Goal: Transaction & Acquisition: Book appointment/travel/reservation

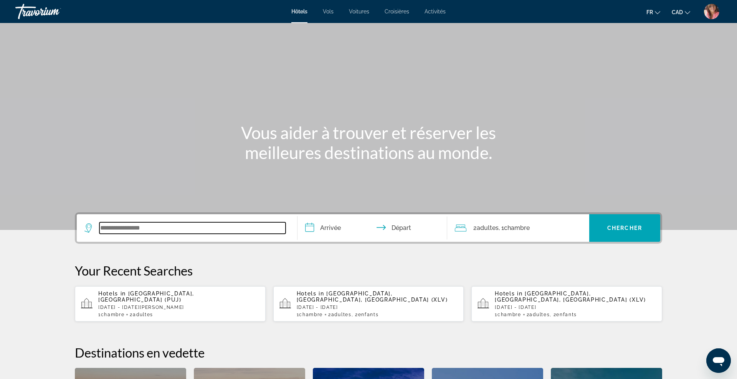
click at [202, 225] on input "Search widget" at bounding box center [192, 229] width 186 height 12
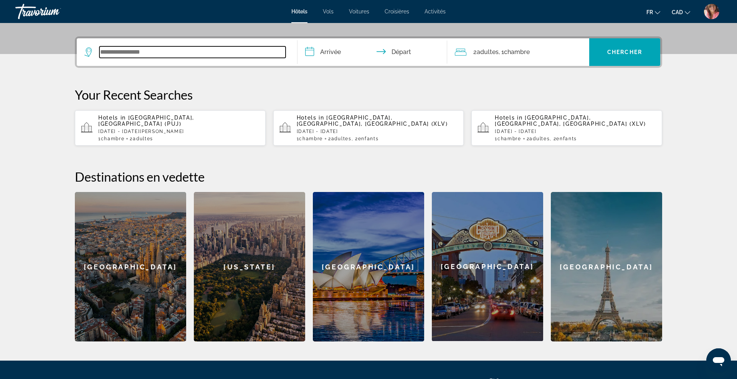
scroll to position [188, 0]
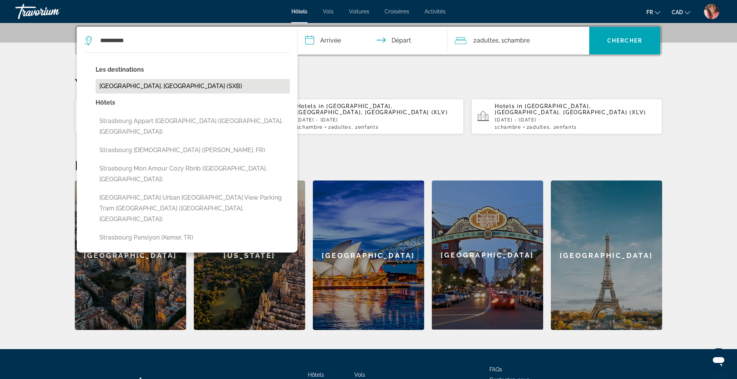
click at [158, 84] on button "Strasbourg, France (SXB)" at bounding box center [193, 86] width 194 height 15
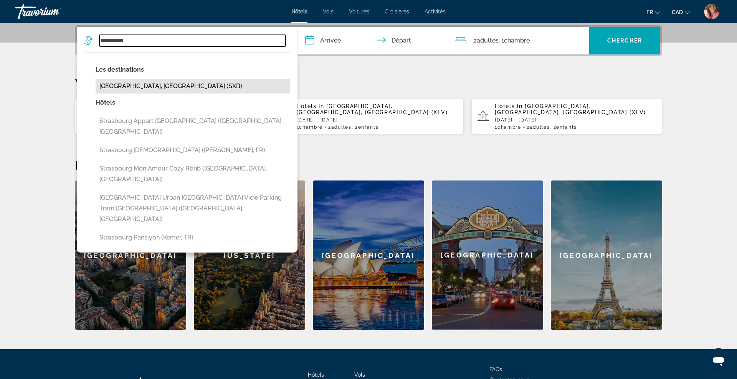
type input "**********"
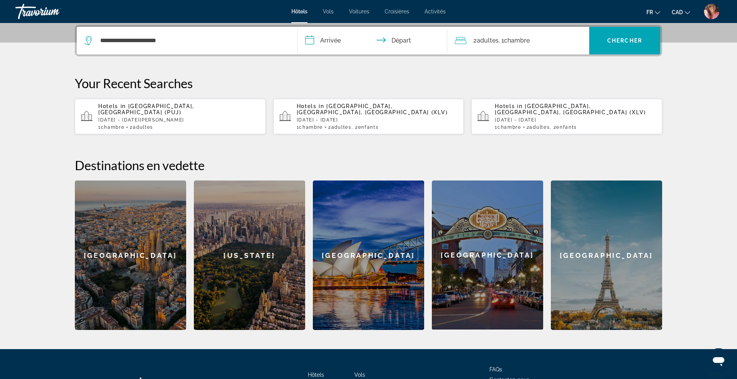
click at [325, 42] on input "**********" at bounding box center [373, 42] width 153 height 30
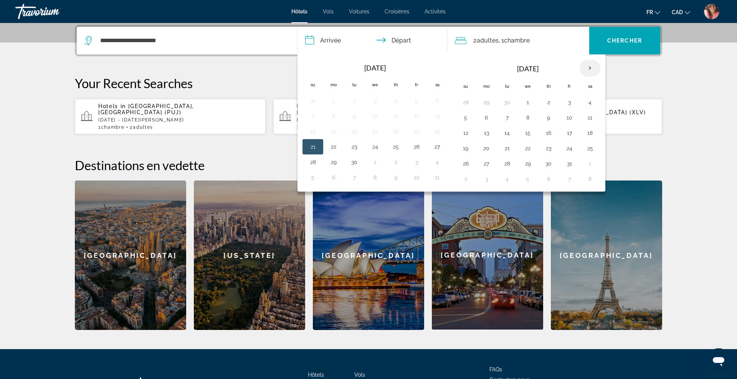
click at [587, 67] on th "Next month" at bounding box center [589, 68] width 21 height 17
click at [312, 178] on button "30" at bounding box center [313, 179] width 12 height 11
click at [529, 103] on button "3" at bounding box center [527, 102] width 12 height 11
type input "**********"
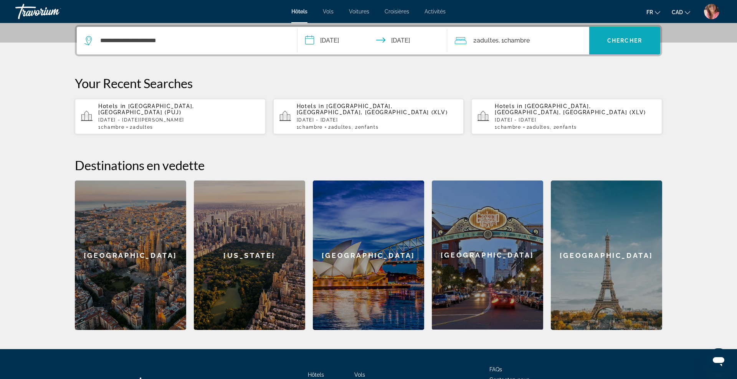
click at [628, 53] on span "Search widget" at bounding box center [624, 41] width 71 height 28
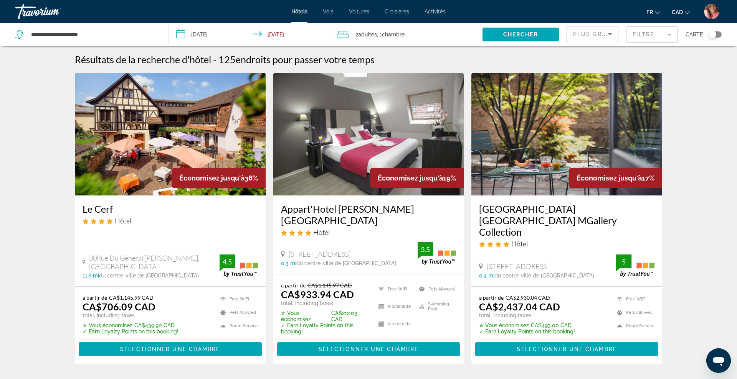
click at [603, 31] on span "Plus grandes économies" at bounding box center [619, 34] width 92 height 6
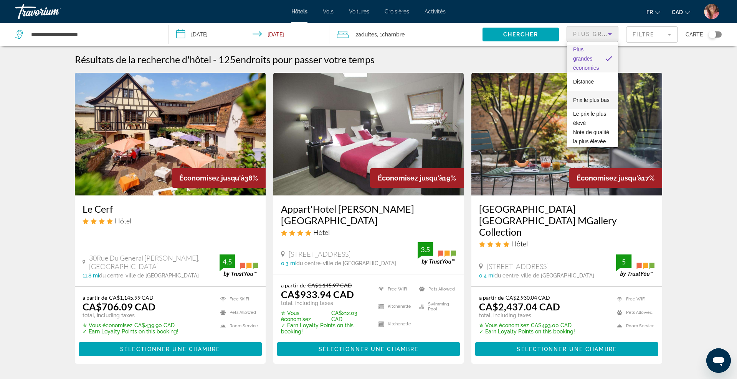
click at [580, 101] on span "Prix le plus bas" at bounding box center [591, 100] width 36 height 6
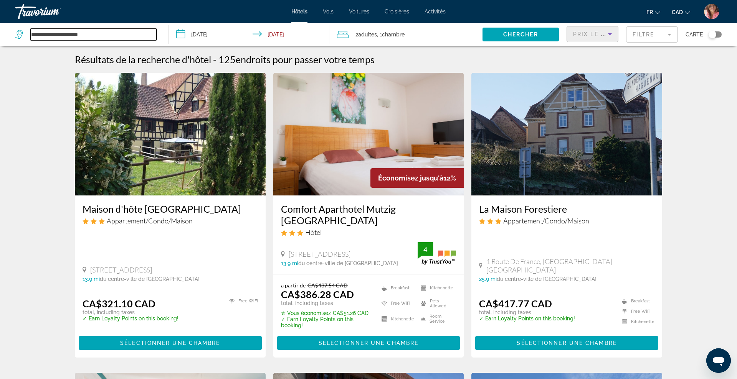
click at [137, 31] on input "**********" at bounding box center [93, 35] width 126 height 12
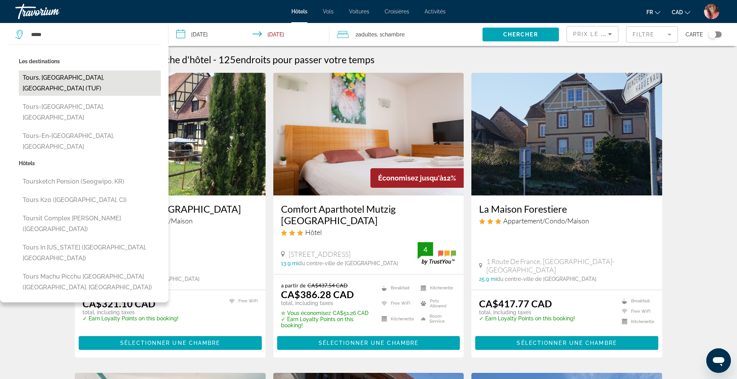
click at [104, 73] on button "Tours, Indre-Et-Loire, France (TUF)" at bounding box center [90, 83] width 142 height 25
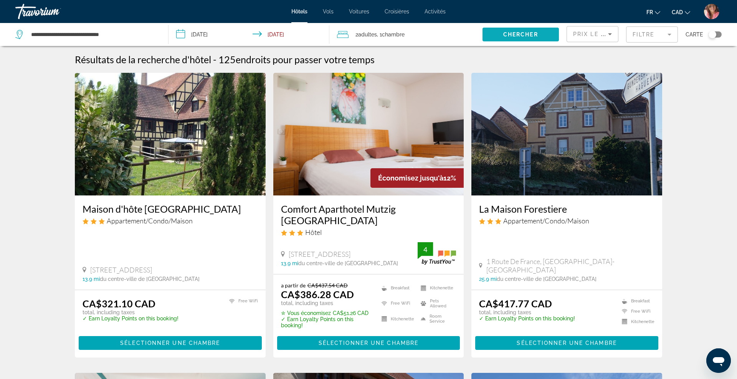
click at [517, 31] on span "Chercher" at bounding box center [520, 34] width 35 height 6
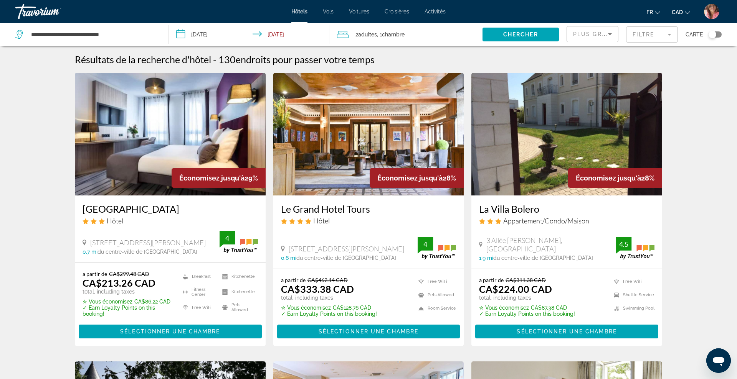
click at [654, 35] on mat-form-field "Filtre" at bounding box center [652, 34] width 52 height 16
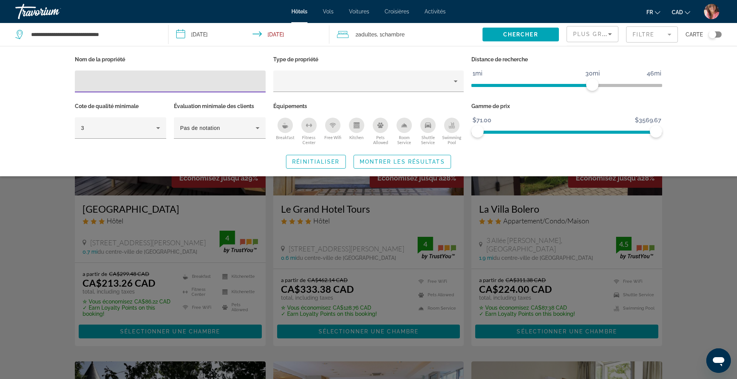
click at [654, 35] on mat-form-field "Filtre" at bounding box center [652, 34] width 52 height 16
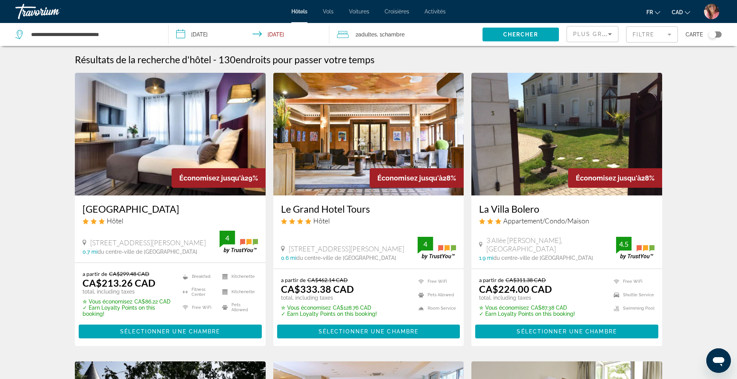
click at [595, 35] on span "Plus grandes économies" at bounding box center [619, 34] width 92 height 6
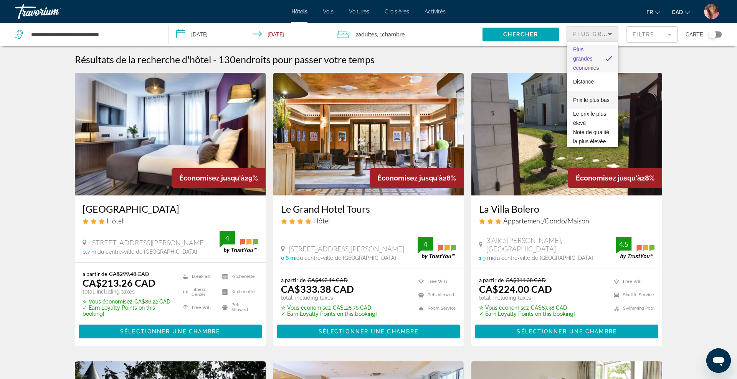
click at [580, 99] on span "Prix le plus bas" at bounding box center [591, 100] width 36 height 6
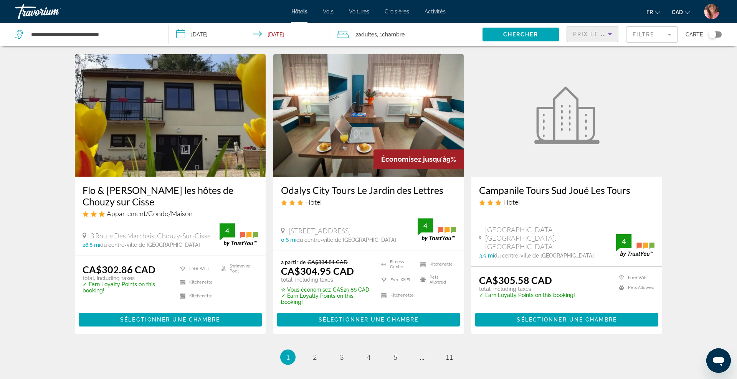
scroll to position [987, 0]
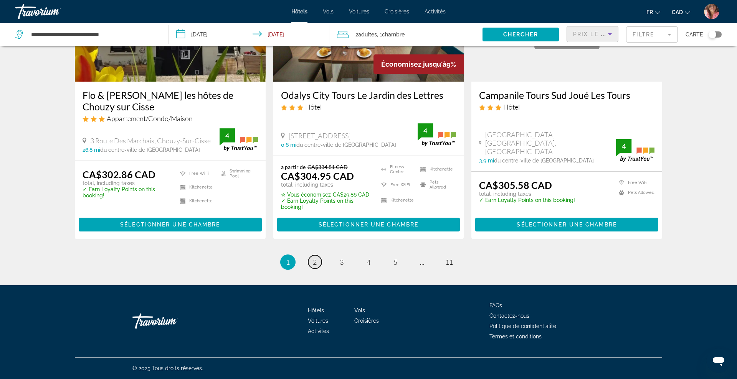
click at [316, 257] on link "page 2" at bounding box center [314, 261] width 13 height 13
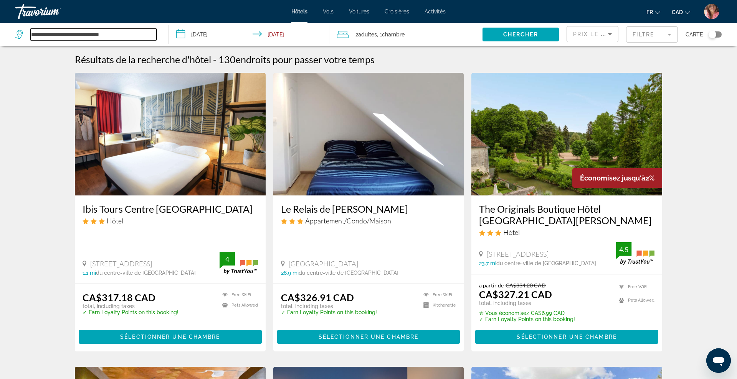
click at [133, 35] on input "**********" at bounding box center [93, 35] width 126 height 12
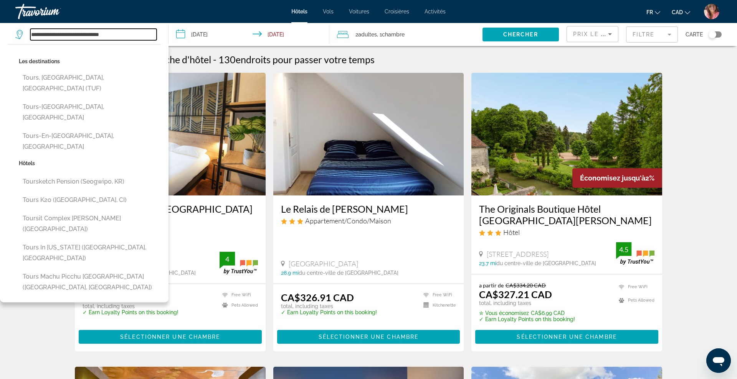
click at [133, 35] on input "**********" at bounding box center [93, 35] width 126 height 12
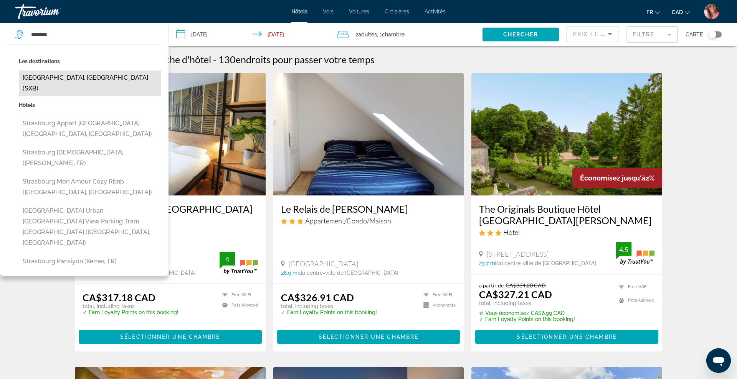
click at [34, 74] on button "Strasbourg, France (SXB)" at bounding box center [90, 83] width 142 height 25
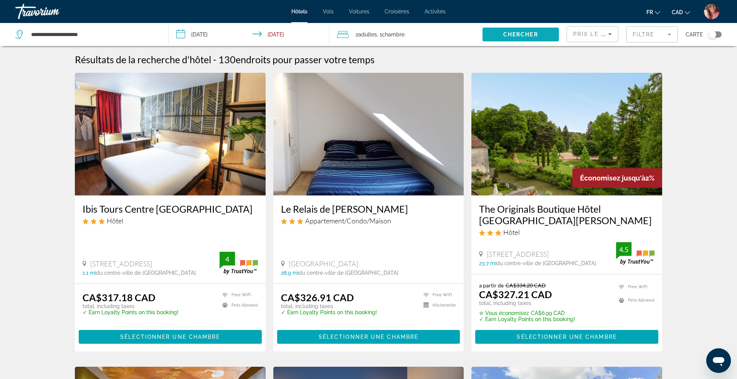
click at [543, 38] on span "Search widget" at bounding box center [520, 34] width 76 height 18
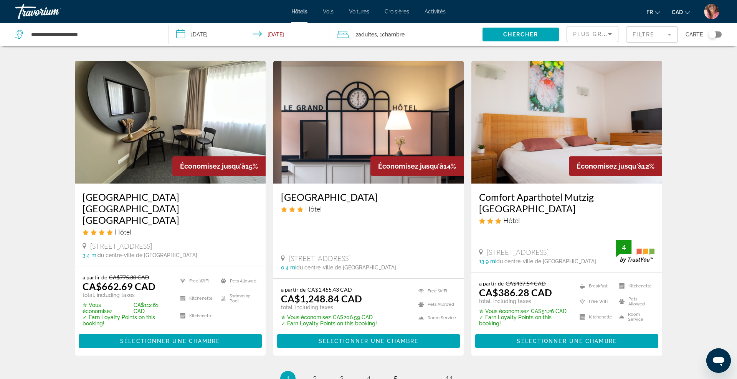
scroll to position [908, 0]
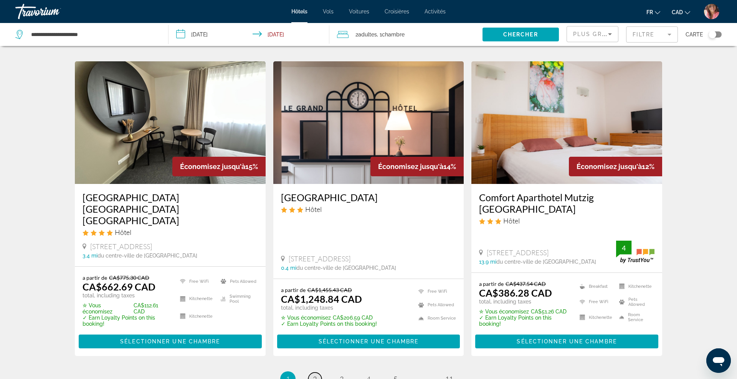
click at [314, 375] on span "2" at bounding box center [315, 379] width 4 height 8
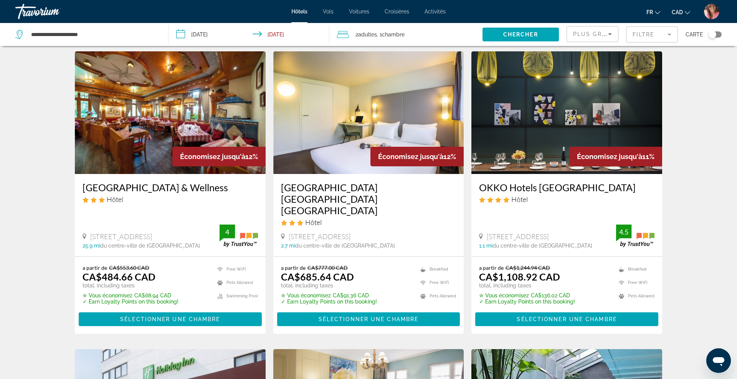
scroll to position [22, 0]
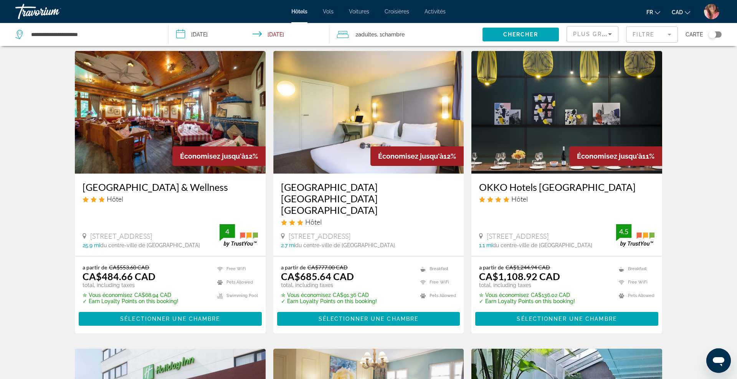
click at [605, 36] on icon "Sort by" at bounding box center [609, 34] width 9 height 9
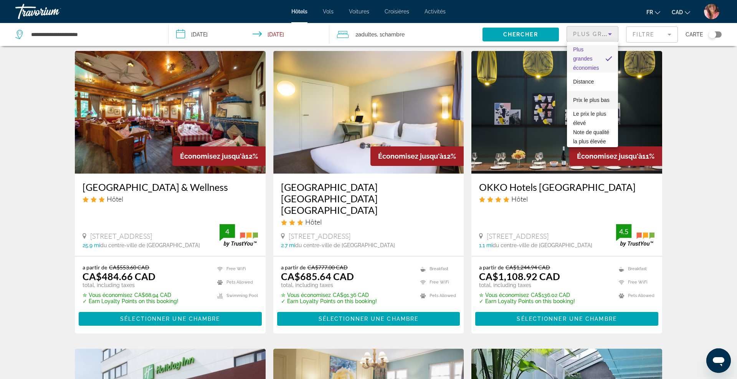
click at [583, 101] on span "Prix le plus bas" at bounding box center [591, 100] width 36 height 6
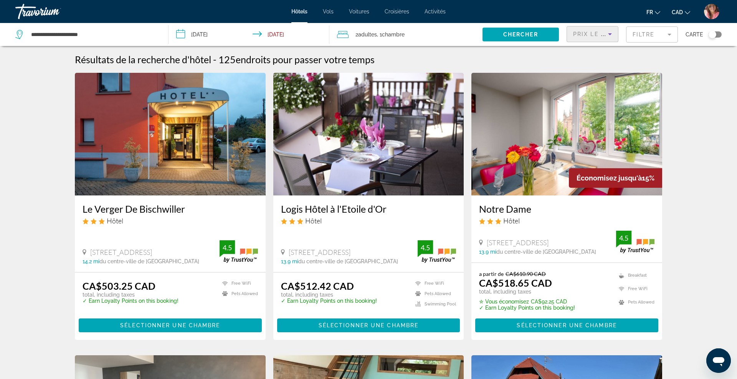
click at [612, 32] on icon "Sort by" at bounding box center [609, 34] width 9 height 9
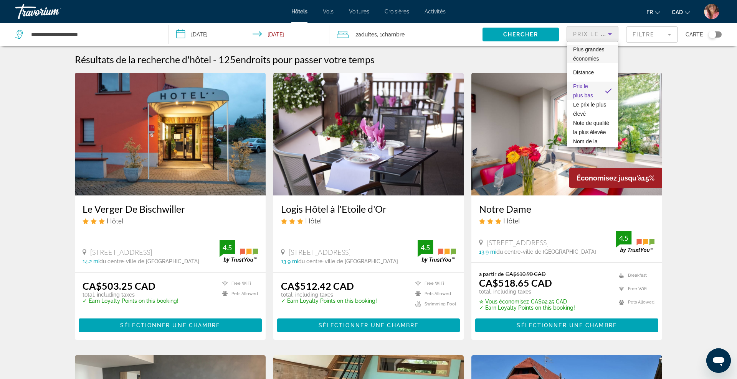
click at [596, 48] on span "Plus grandes économies" at bounding box center [588, 53] width 31 height 15
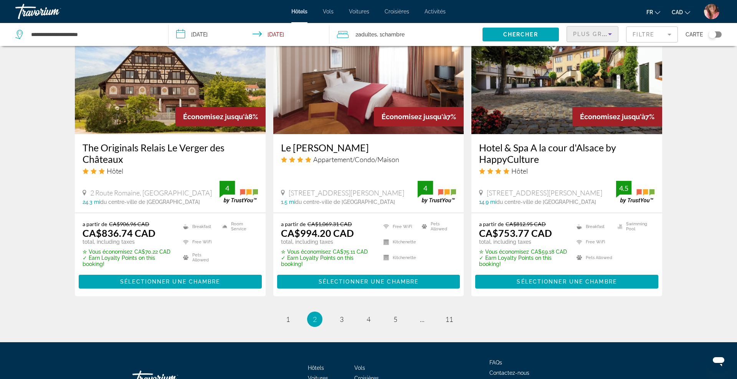
scroll to position [962, 0]
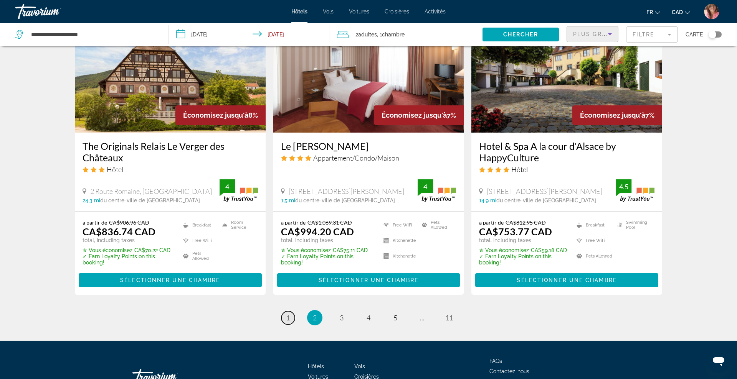
click at [290, 312] on link "page 1" at bounding box center [287, 318] width 13 height 13
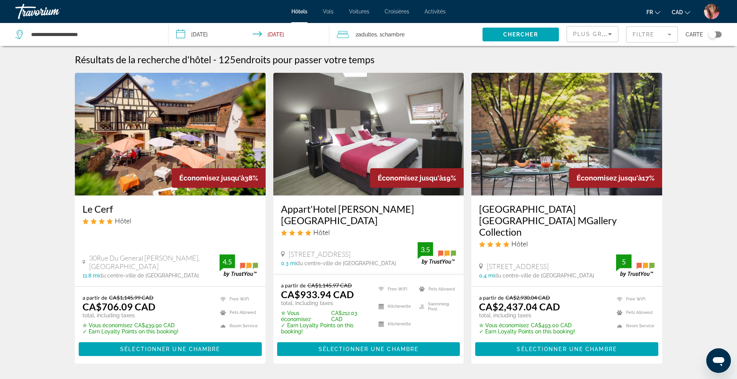
click at [571, 35] on div "Plus grandes économies" at bounding box center [592, 33] width 51 height 15
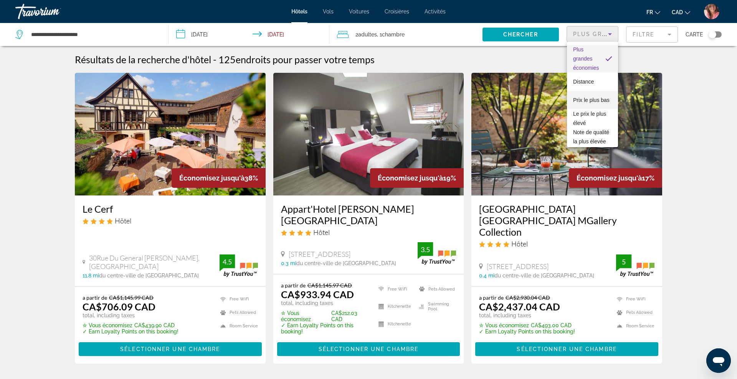
click at [580, 99] on span "Prix le plus bas" at bounding box center [591, 100] width 36 height 6
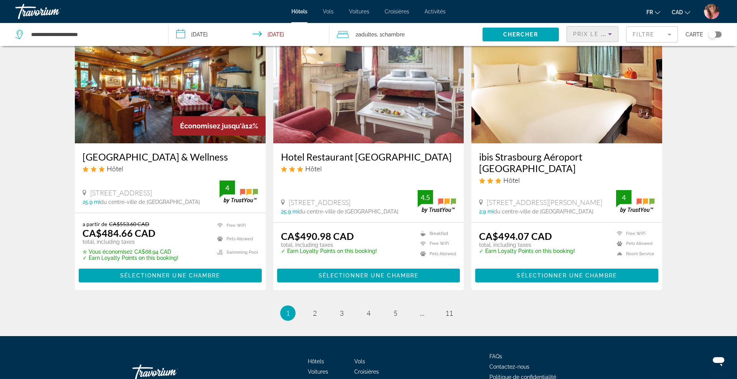
scroll to position [884, 0]
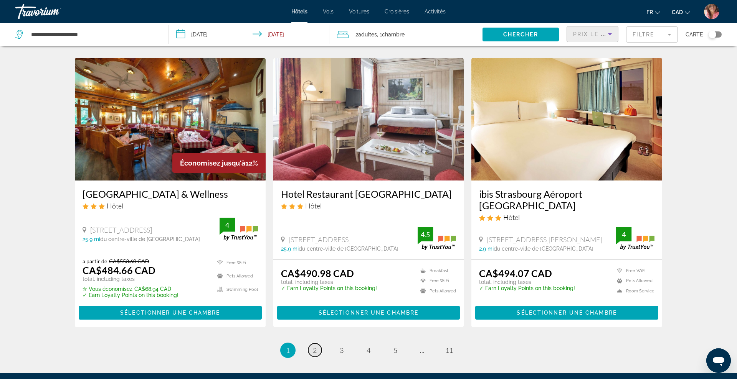
click at [316, 344] on link "page 2" at bounding box center [314, 350] width 13 height 13
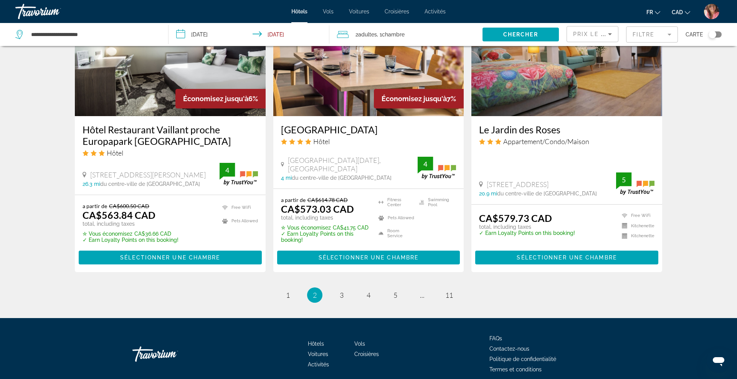
scroll to position [986, 0]
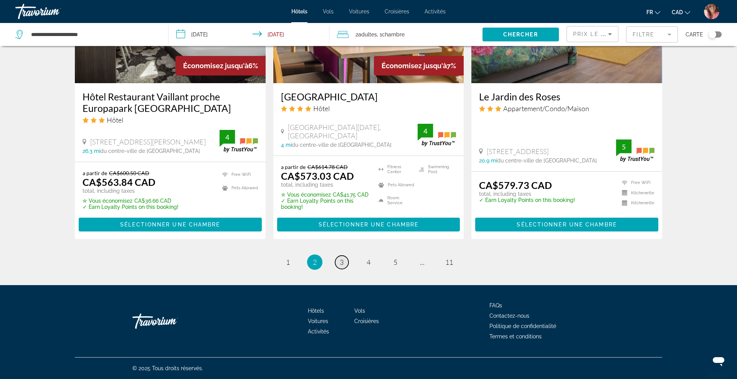
click at [339, 257] on link "page 3" at bounding box center [341, 262] width 13 height 13
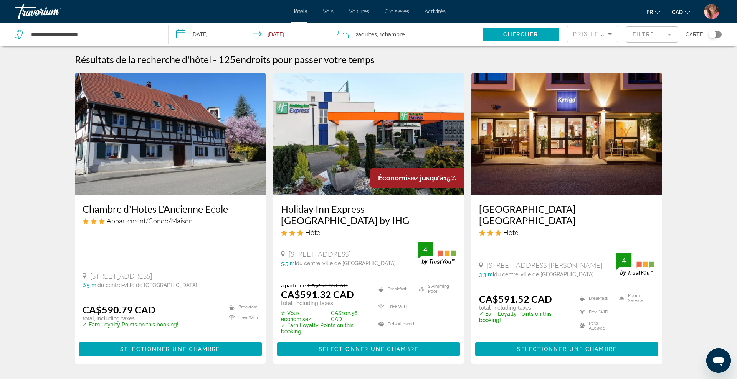
click at [362, 33] on span "Adultes" at bounding box center [367, 34] width 19 height 6
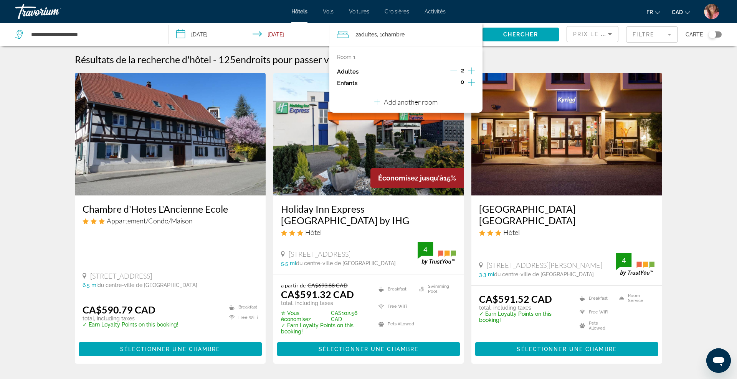
click at [470, 67] on icon "Increment adults" at bounding box center [471, 70] width 7 height 9
click at [536, 34] on span "Chercher" at bounding box center [520, 34] width 35 height 6
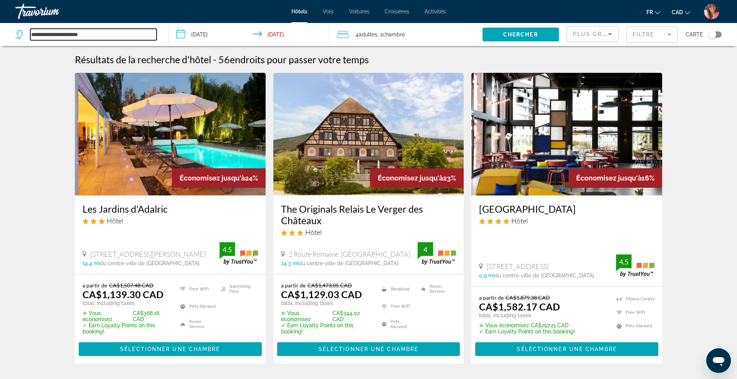
click at [78, 31] on input "**********" at bounding box center [93, 35] width 126 height 12
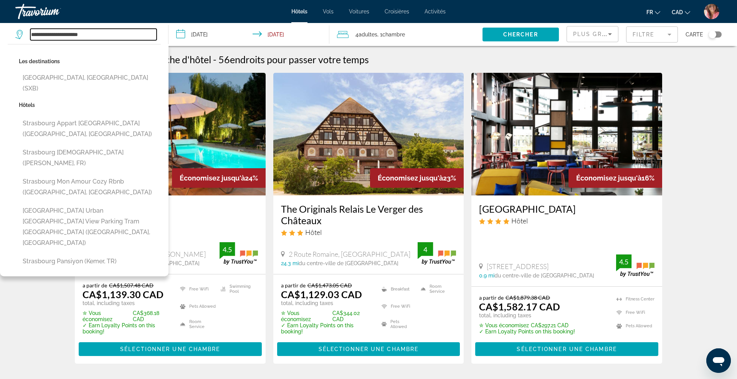
click at [78, 31] on input "**********" at bounding box center [93, 35] width 126 height 12
paste input "Search widget"
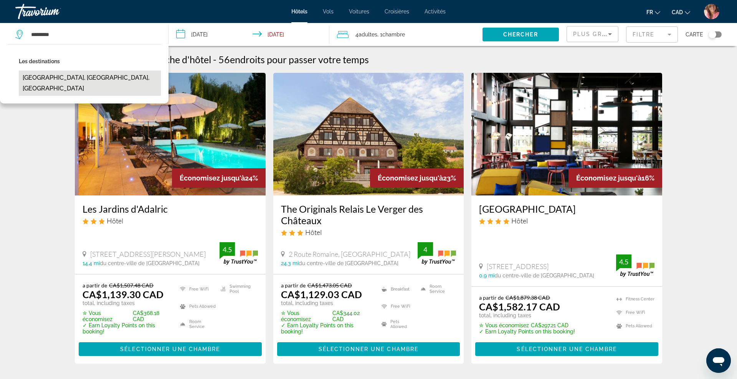
click at [46, 76] on button "Lingolsheim, Strasbourg, France" at bounding box center [90, 83] width 142 height 25
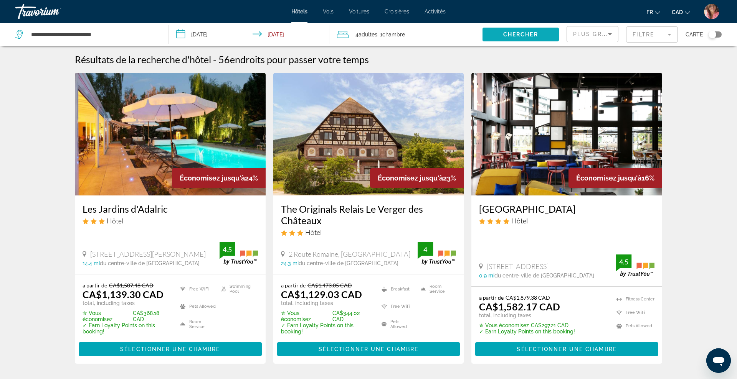
click at [502, 41] on span "Search widget" at bounding box center [520, 34] width 76 height 18
click at [590, 33] on span "Plus grandes économies" at bounding box center [619, 34] width 92 height 6
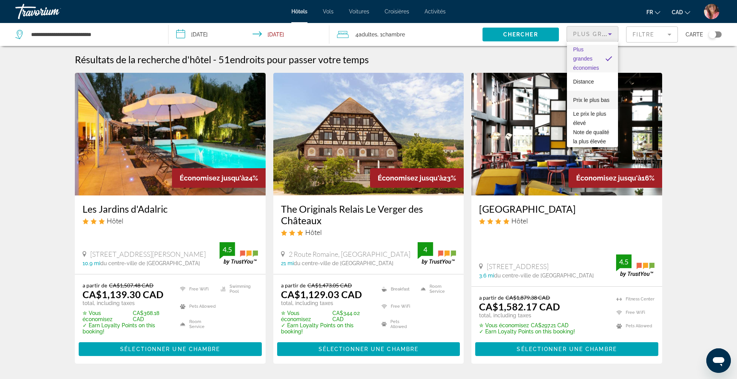
click at [582, 97] on span "Prix le plus bas" at bounding box center [591, 100] width 36 height 6
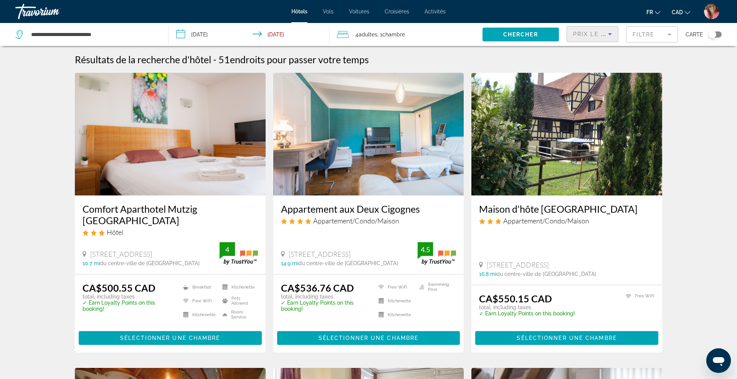
scroll to position [0, 0]
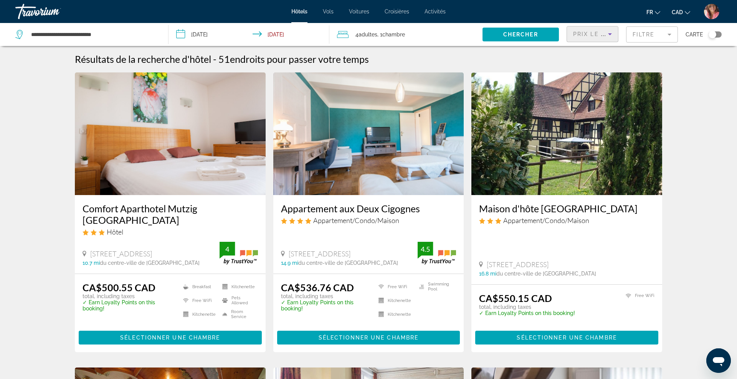
click at [377, 38] on span "4 Adulte Adultes" at bounding box center [366, 34] width 22 height 11
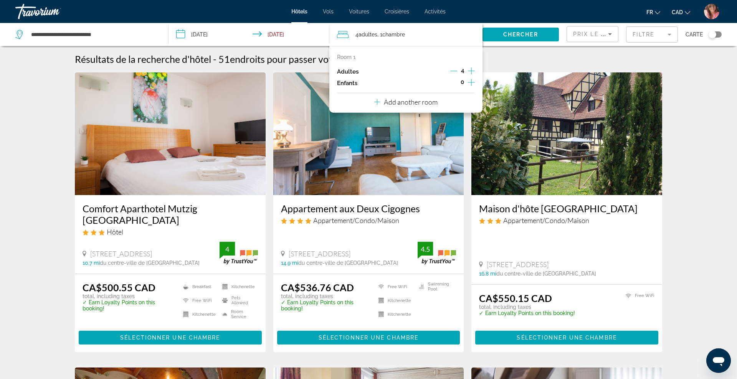
click at [454, 71] on icon "Decrement adults" at bounding box center [453, 71] width 7 height 7
click at [509, 59] on div "Résultats de la recherche d'hôtel - 51 endroits pour passer votre temps" at bounding box center [368, 59] width 587 height 12
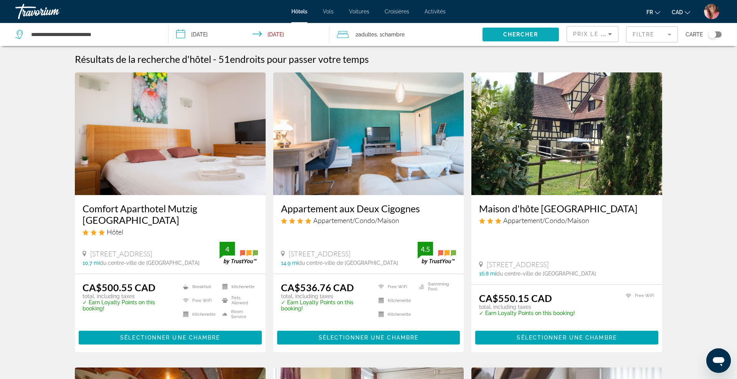
click at [517, 33] on span "Chercher" at bounding box center [520, 34] width 35 height 6
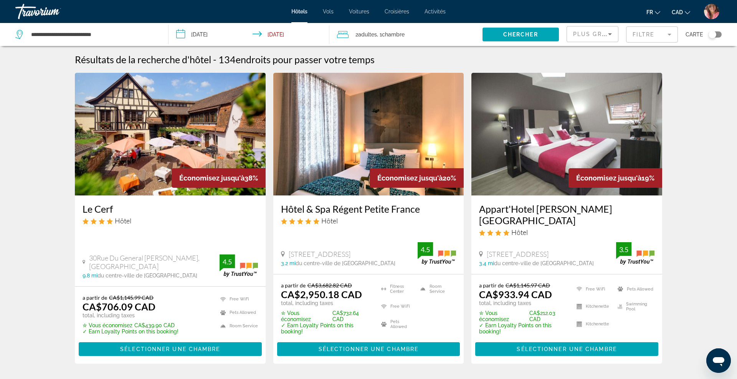
click at [587, 33] on span "Plus grandes économies" at bounding box center [619, 34] width 92 height 6
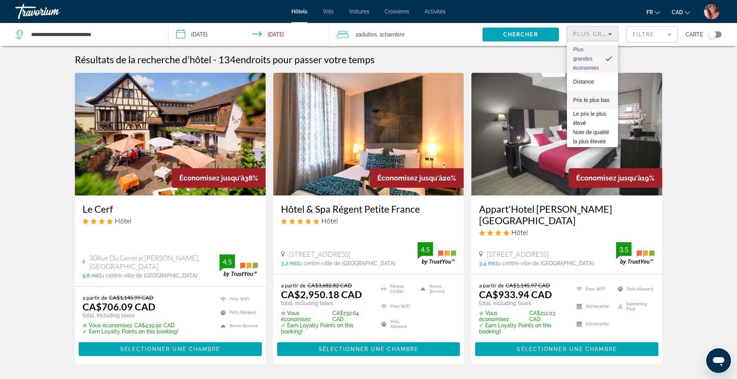
click at [586, 101] on span "Prix le plus bas" at bounding box center [591, 100] width 36 height 6
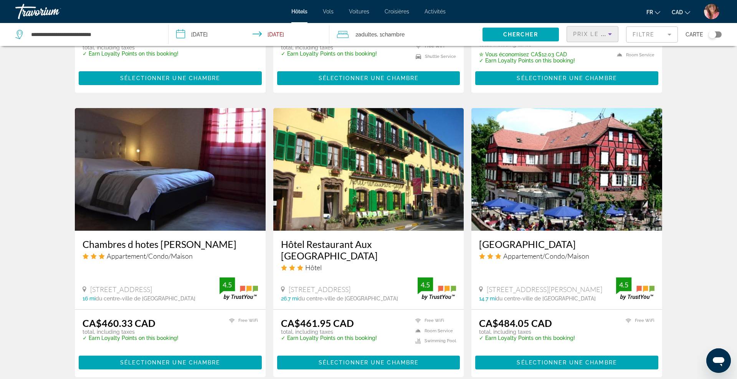
scroll to position [960, 0]
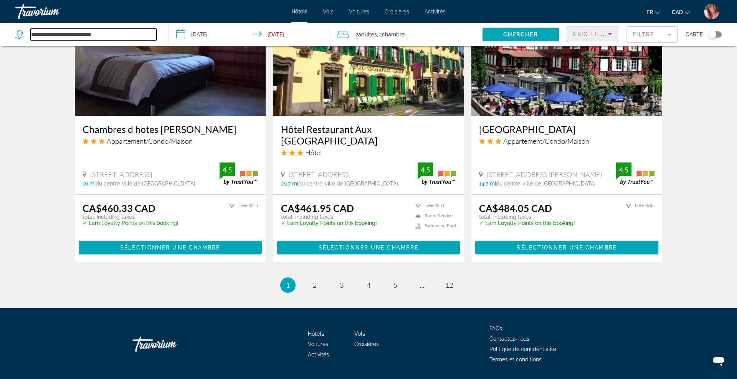
click at [126, 34] on input "**********" at bounding box center [93, 35] width 126 height 12
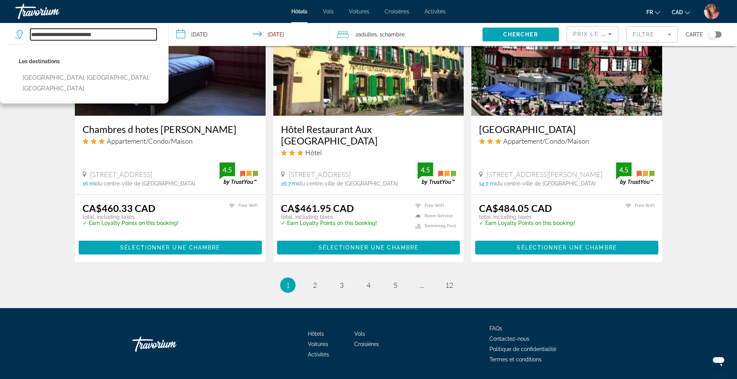
click at [126, 34] on input "**********" at bounding box center [93, 35] width 126 height 12
paste input "Search widget"
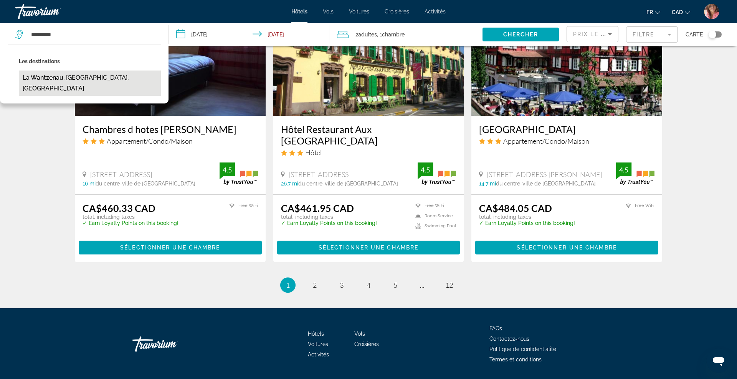
click at [109, 79] on button "La Wantzenau, Strasbourg, France" at bounding box center [90, 83] width 142 height 25
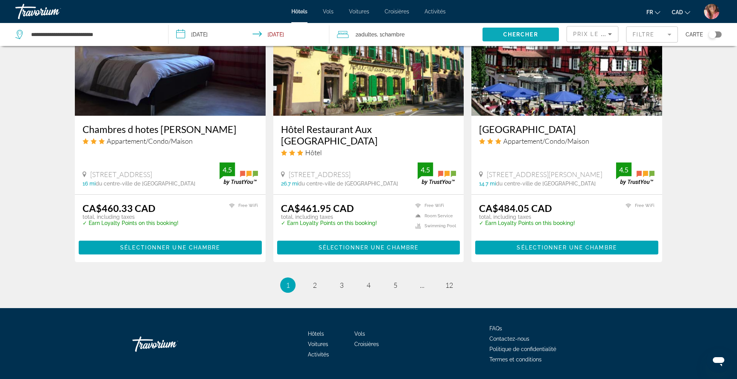
click at [538, 31] on span "Search widget" at bounding box center [520, 34] width 76 height 18
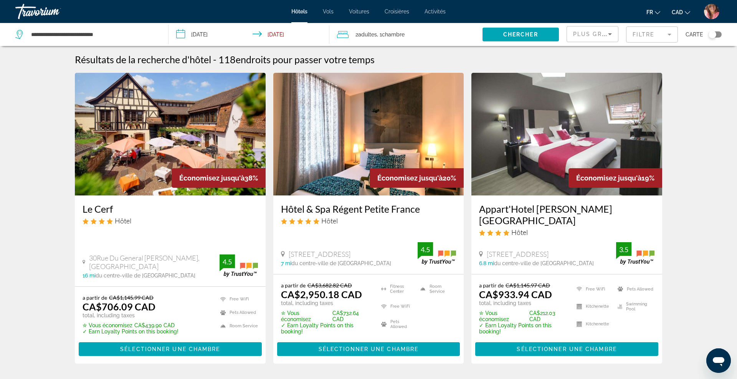
click at [607, 40] on div "Plus grandes économies" at bounding box center [592, 36] width 39 height 21
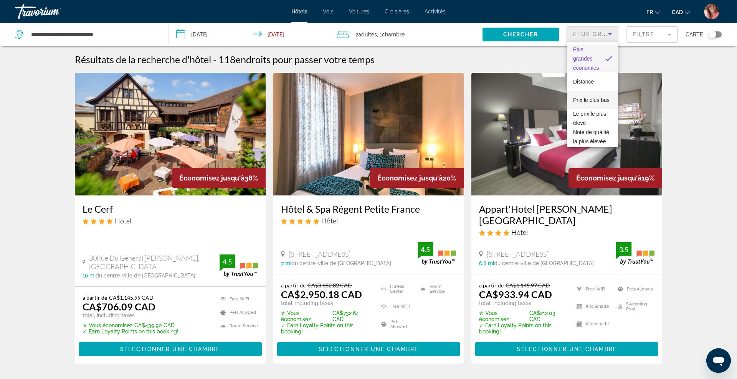
click at [589, 104] on span "Prix le plus bas" at bounding box center [591, 100] width 36 height 9
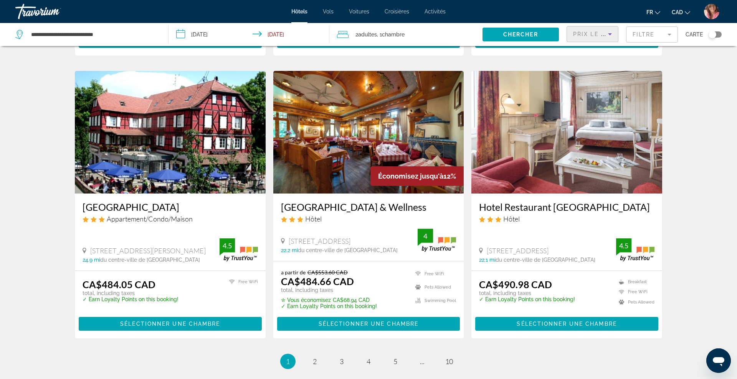
scroll to position [874, 0]
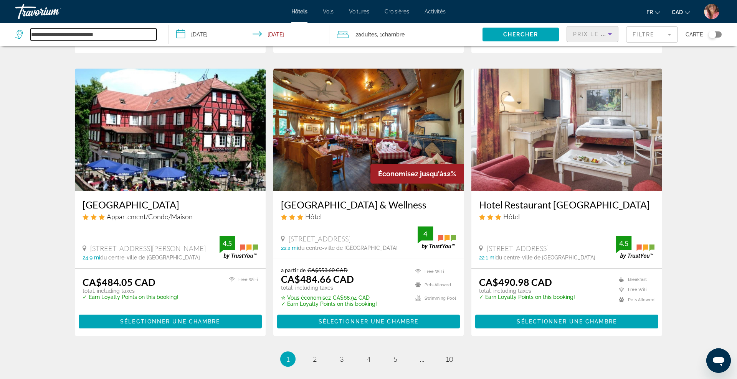
click at [99, 38] on input "**********" at bounding box center [93, 35] width 126 height 12
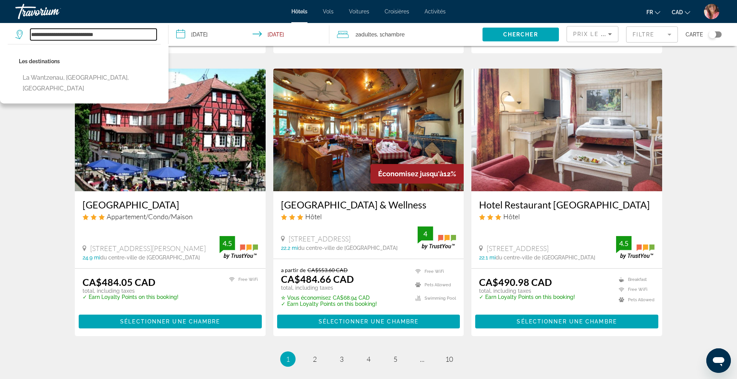
click at [99, 38] on input "**********" at bounding box center [93, 35] width 126 height 12
paste input "Search widget"
click at [99, 38] on input "**********" at bounding box center [93, 35] width 126 height 12
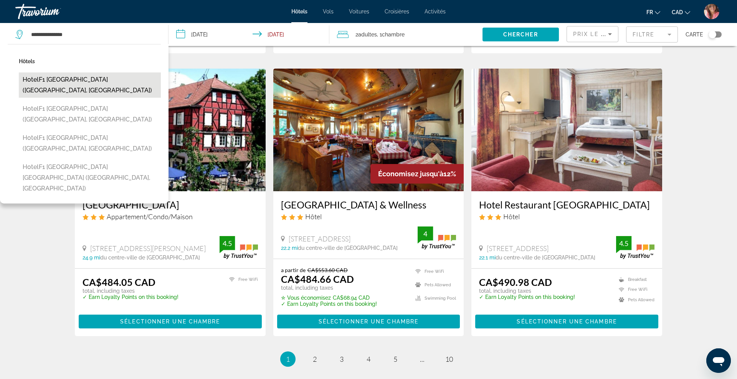
click at [89, 77] on button "hotelF1 Strasbourg La Vigie (Ostwald, FR)" at bounding box center [90, 85] width 142 height 25
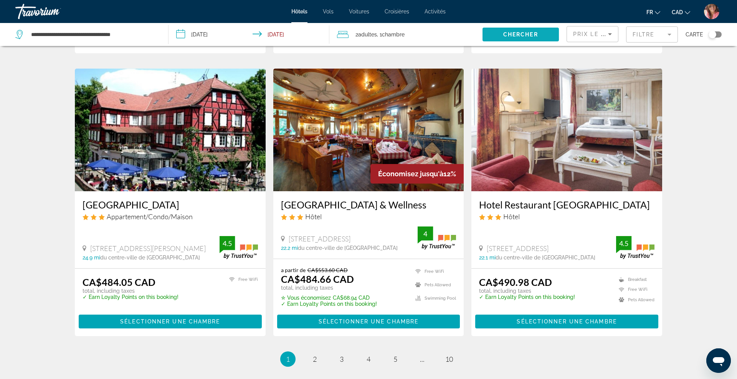
click at [492, 30] on span "Search widget" at bounding box center [520, 34] width 76 height 18
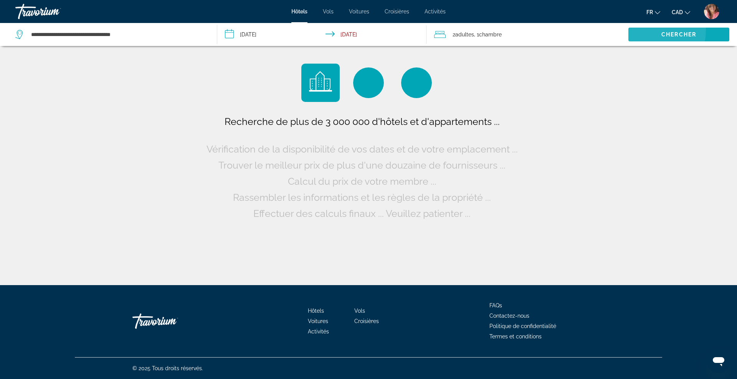
scroll to position [0, 0]
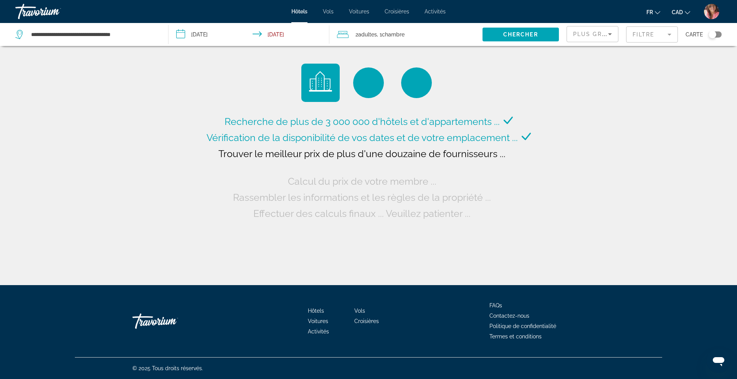
click at [196, 138] on div "Recherche de plus de 3 000 000 d'hôtels et d'appartements ... Vérification de l…" at bounding box center [368, 142] width 737 height 285
click at [205, 145] on div "Recherche de plus de 3 000 000 d'hôtels et d'appartements ... Vérification de l…" at bounding box center [368, 168] width 328 height 108
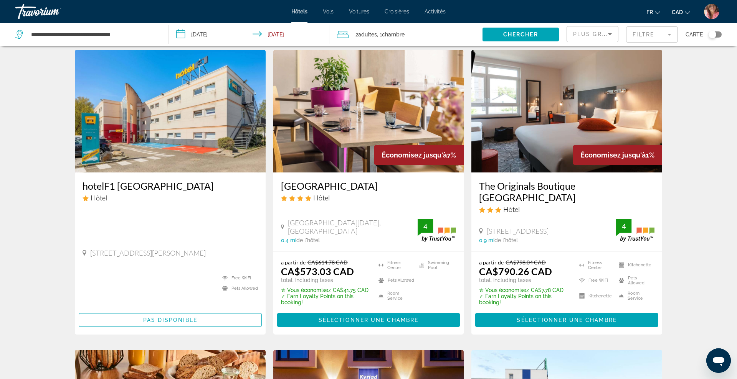
scroll to position [24, 0]
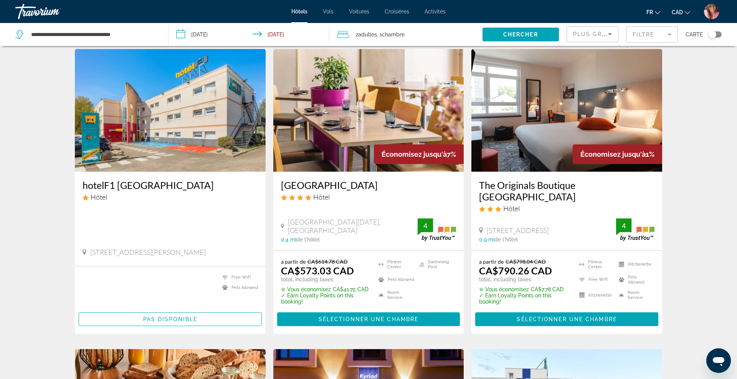
click at [593, 39] on div "Plus grandes économies" at bounding box center [592, 36] width 39 height 21
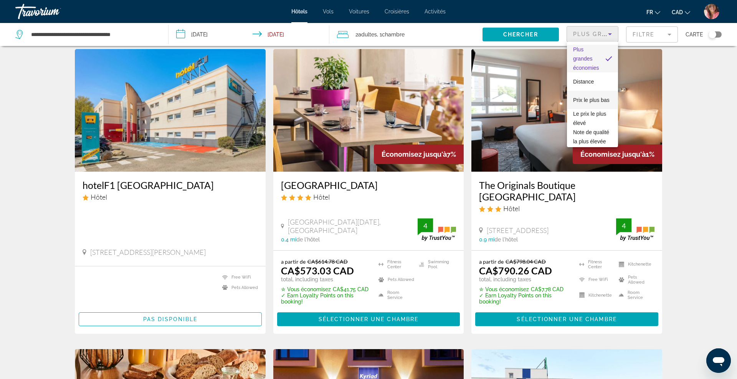
click at [582, 101] on span "Prix le plus bas" at bounding box center [591, 100] width 36 height 6
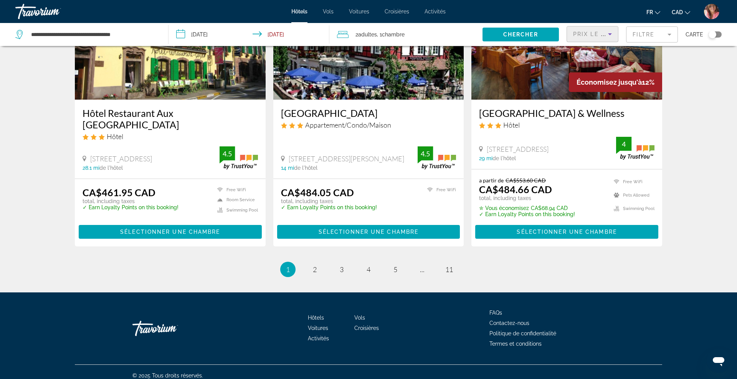
scroll to position [969, 0]
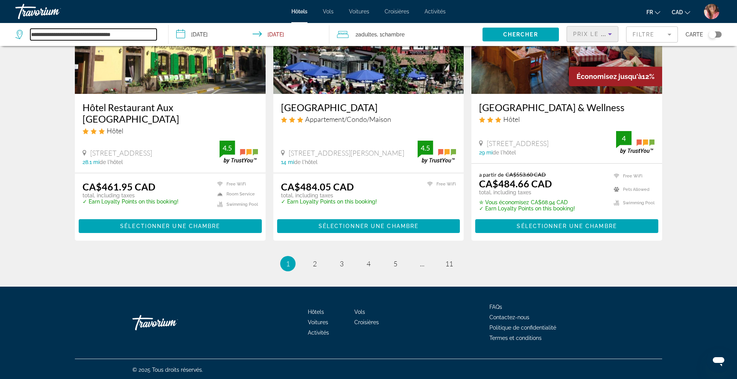
click at [136, 34] on input "**********" at bounding box center [93, 35] width 126 height 12
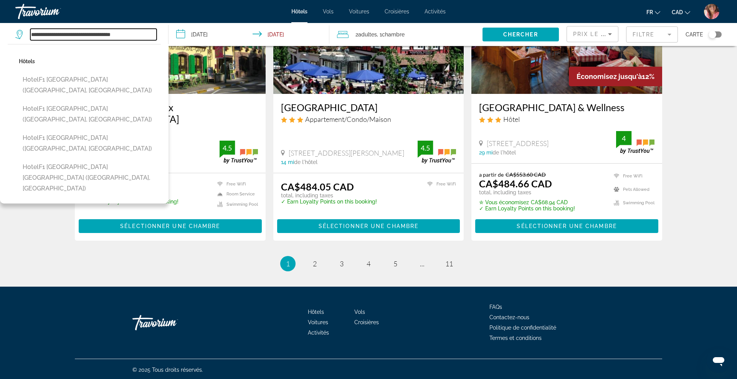
click at [136, 34] on input "**********" at bounding box center [93, 35] width 126 height 12
paste input "Search widget"
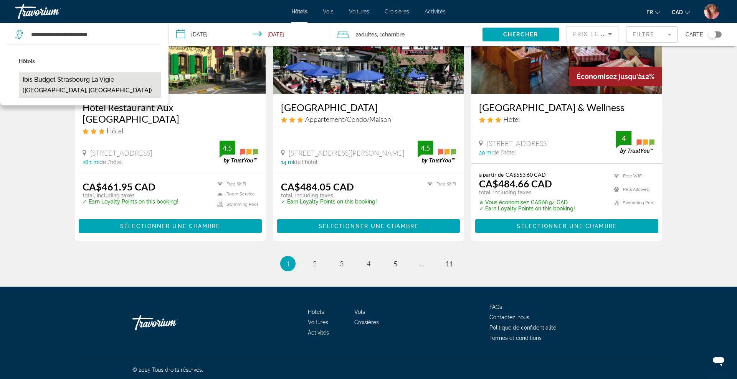
click at [120, 77] on button "ibis budget Strasbourg La Vigie (Ostwald, FR)" at bounding box center [90, 85] width 142 height 25
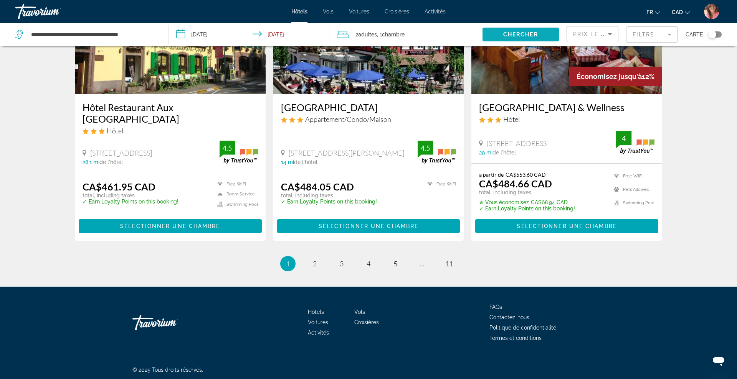
click at [524, 36] on span "Chercher" at bounding box center [520, 34] width 35 height 6
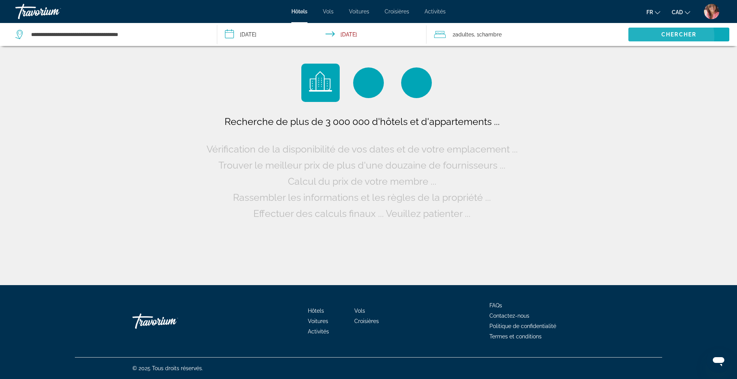
scroll to position [0, 0]
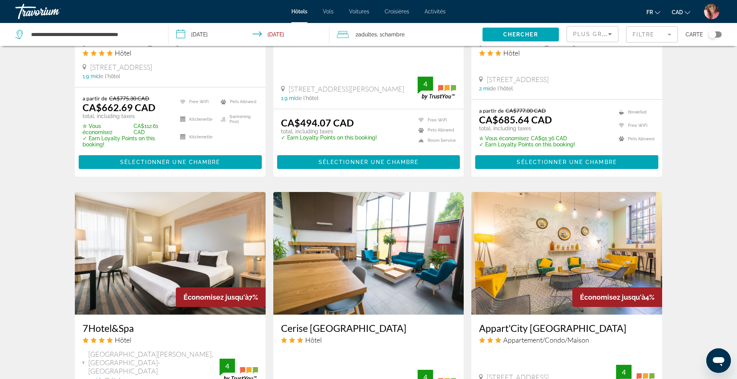
scroll to position [1009, 0]
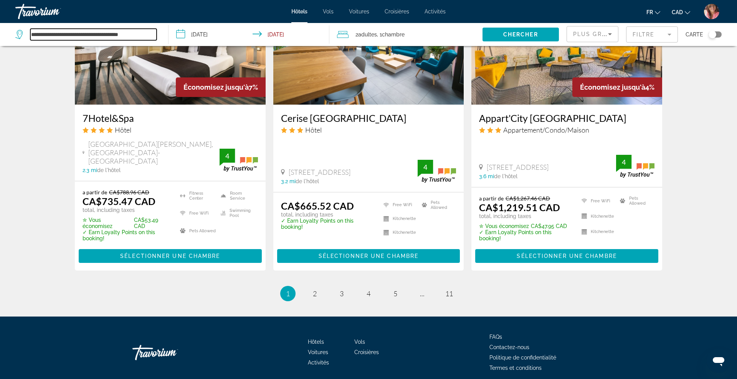
click at [129, 35] on input "**********" at bounding box center [93, 35] width 126 height 12
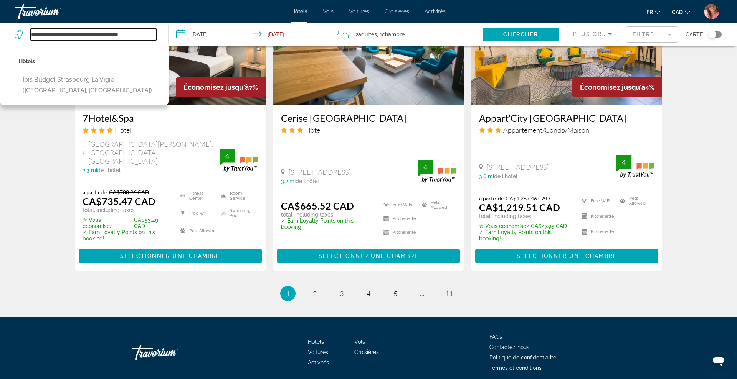
click at [129, 35] on input "**********" at bounding box center [93, 35] width 126 height 12
paste input "Search widget"
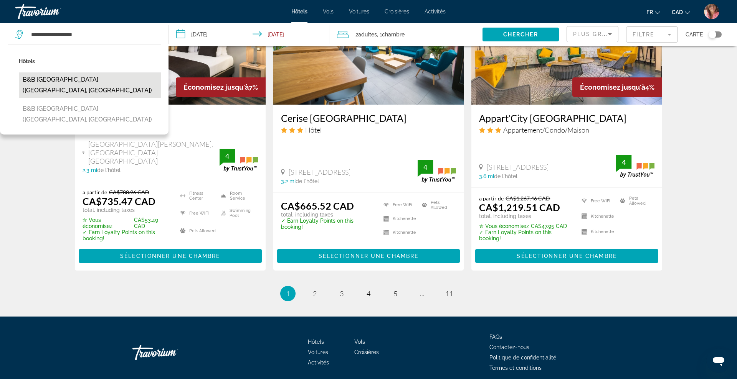
click at [41, 85] on button "B&B Hôtel Strasbourg Nord Industrie (Vendenheim, FR)" at bounding box center [90, 85] width 142 height 25
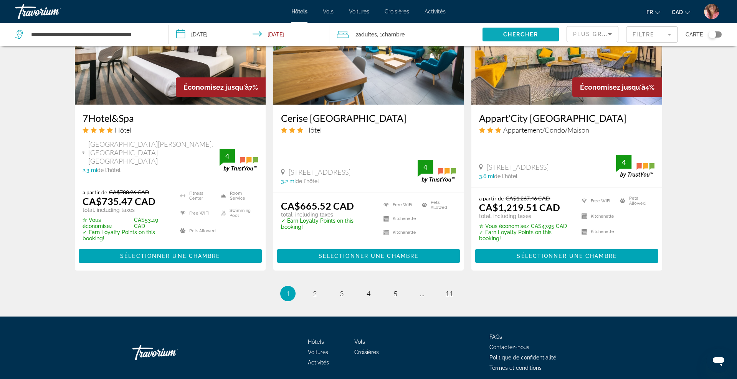
click at [501, 34] on span "Search widget" at bounding box center [520, 34] width 76 height 18
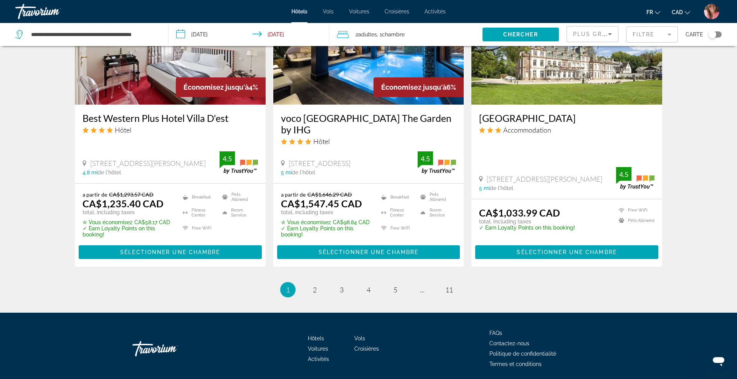
scroll to position [981, 0]
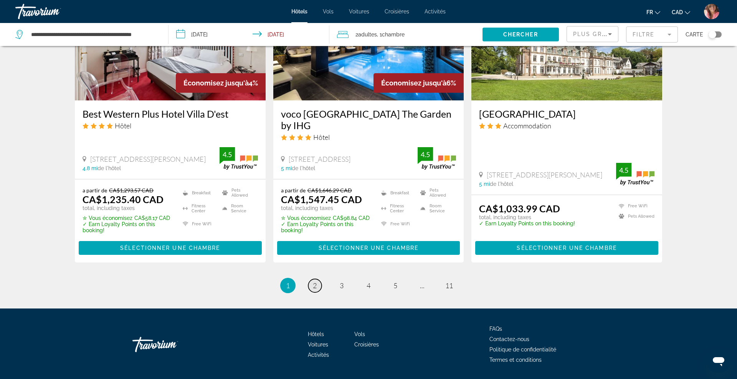
click at [316, 282] on span "2" at bounding box center [315, 286] width 4 height 8
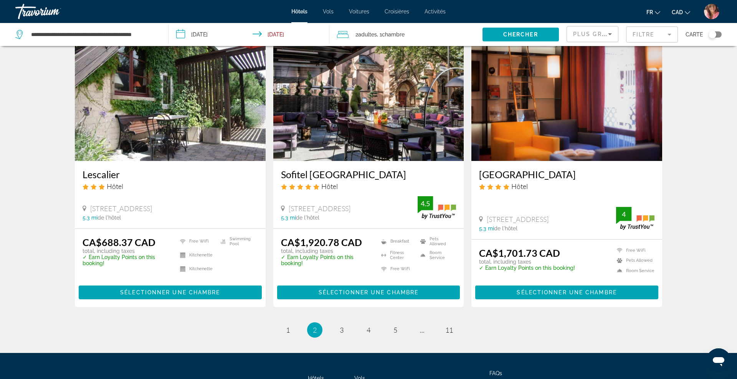
scroll to position [931, 0]
click at [341, 326] on span "3" at bounding box center [342, 330] width 4 height 8
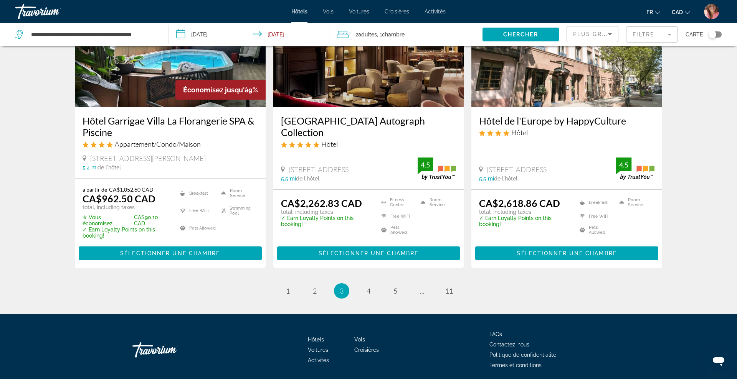
scroll to position [968, 0]
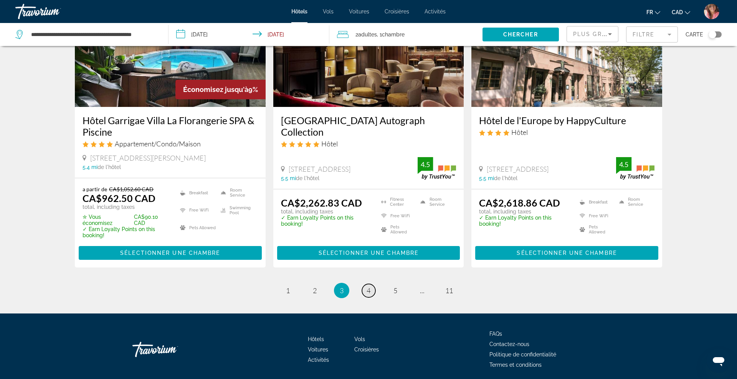
click at [368, 293] on span "4" at bounding box center [368, 291] width 4 height 8
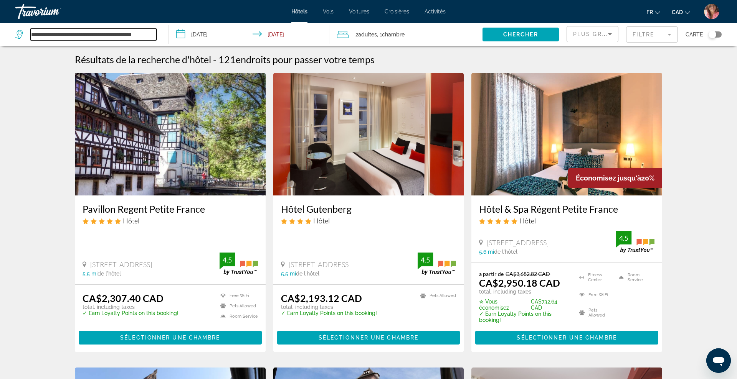
click at [145, 32] on input "**********" at bounding box center [93, 35] width 126 height 12
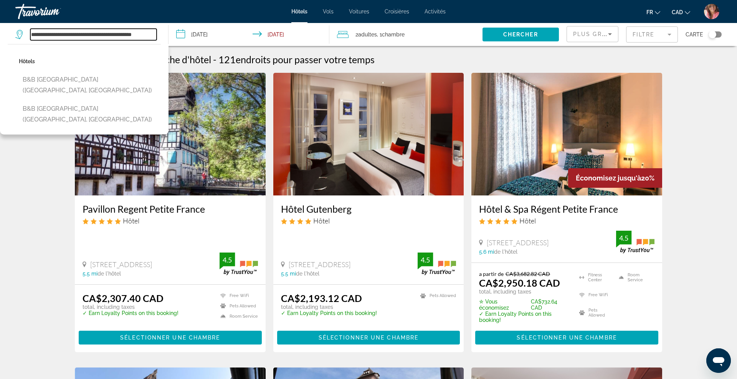
click at [145, 32] on input "**********" at bounding box center [93, 35] width 126 height 12
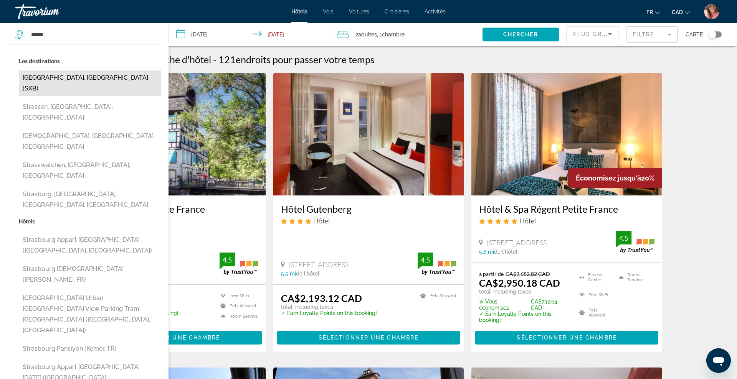
click at [66, 75] on button "Strasbourg, France (SXB)" at bounding box center [90, 83] width 142 height 25
type input "**********"
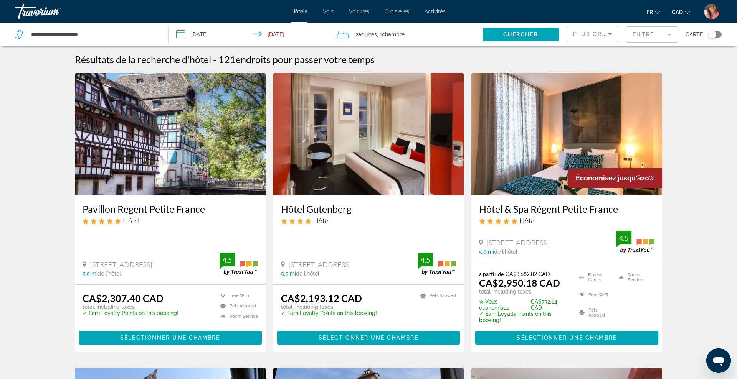
click at [216, 34] on input "**********" at bounding box center [250, 35] width 164 height 25
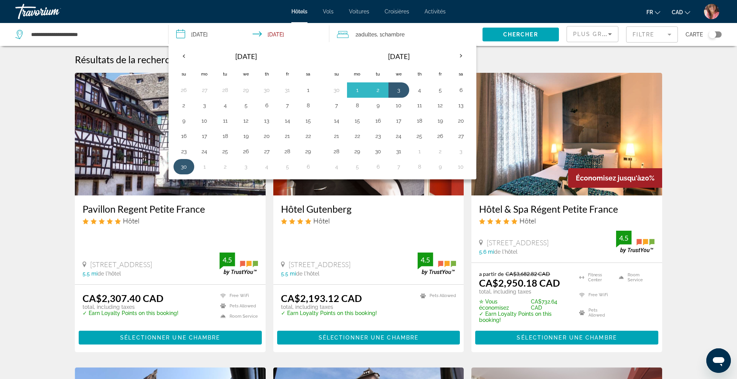
click at [185, 167] on button "30" at bounding box center [184, 167] width 12 height 11
click at [280, 36] on input "**********" at bounding box center [250, 35] width 164 height 25
click at [356, 87] on button "1" at bounding box center [357, 90] width 12 height 11
type input "**********"
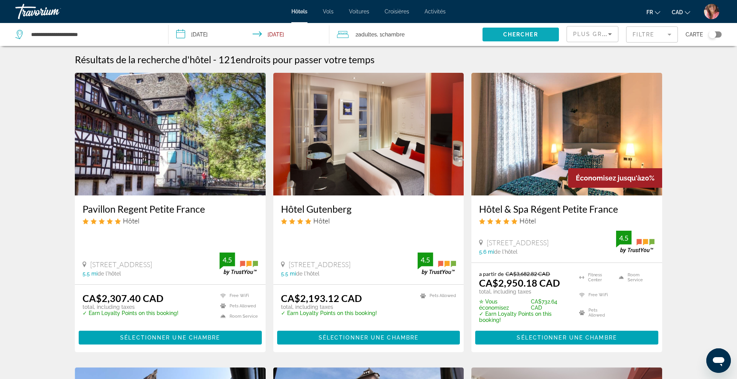
click at [536, 36] on span "Chercher" at bounding box center [520, 34] width 35 height 6
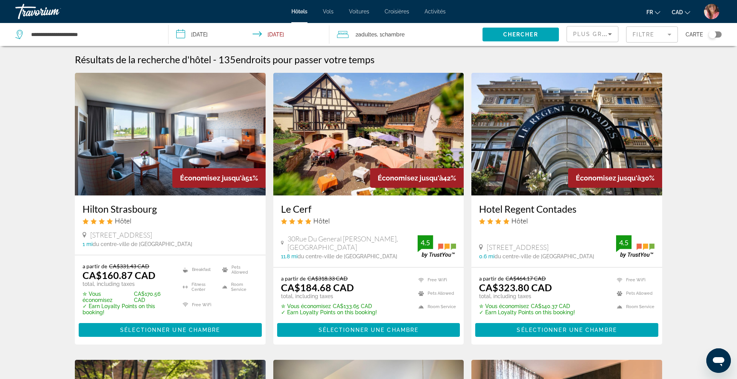
click at [199, 124] on img "Main content" at bounding box center [170, 134] width 191 height 123
click at [131, 37] on input "**********" at bounding box center [93, 35] width 126 height 12
paste input "Search widget"
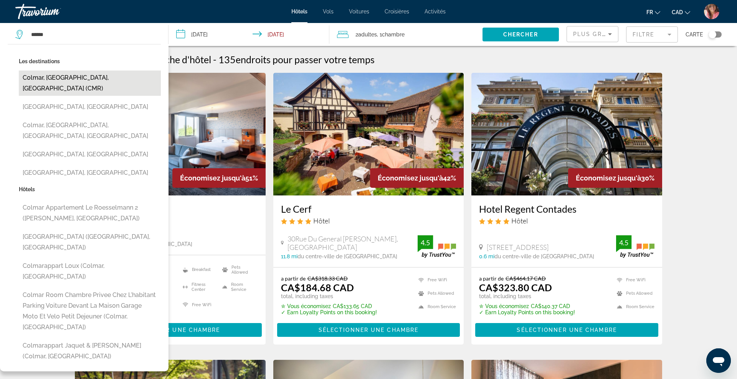
click at [105, 75] on button "Colmar, Haut-Rhin, France (CMR)" at bounding box center [90, 83] width 142 height 25
type input "**********"
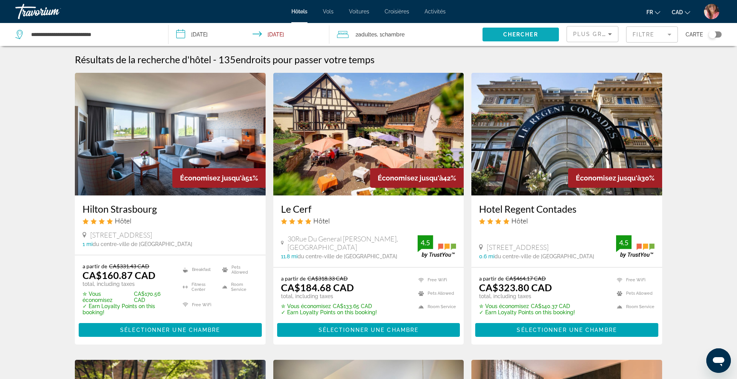
click at [520, 34] on span "Chercher" at bounding box center [520, 34] width 35 height 6
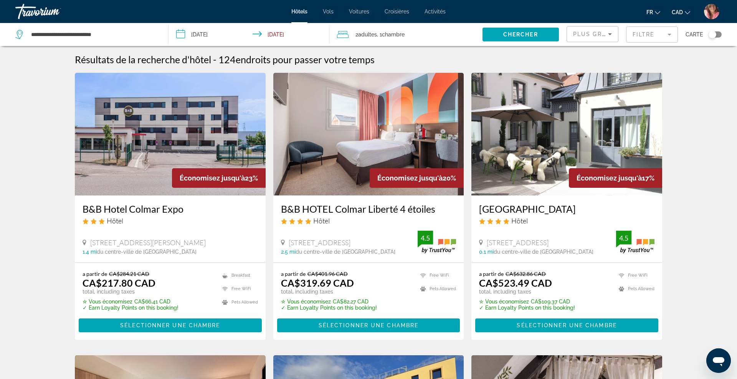
click at [267, 40] on input "**********" at bounding box center [250, 35] width 164 height 25
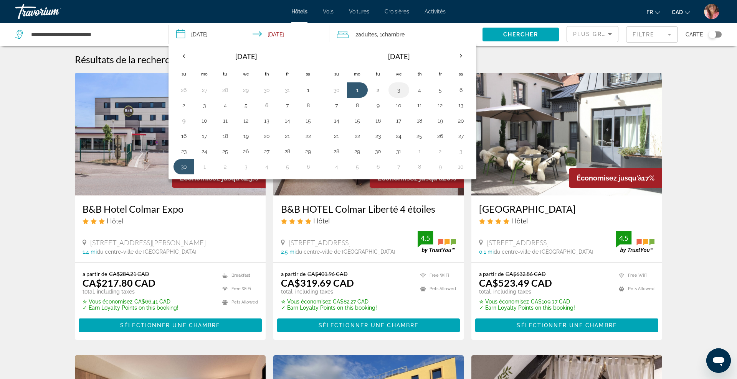
click at [396, 94] on button "3" at bounding box center [398, 90] width 12 height 11
click at [539, 35] on span "Search widget" at bounding box center [520, 34] width 76 height 18
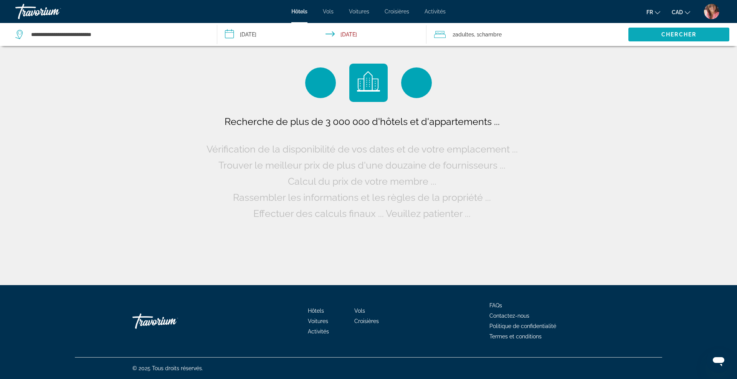
click at [539, 35] on div "2 Adulte Adultes , 1 Chambre pièces" at bounding box center [531, 34] width 194 height 11
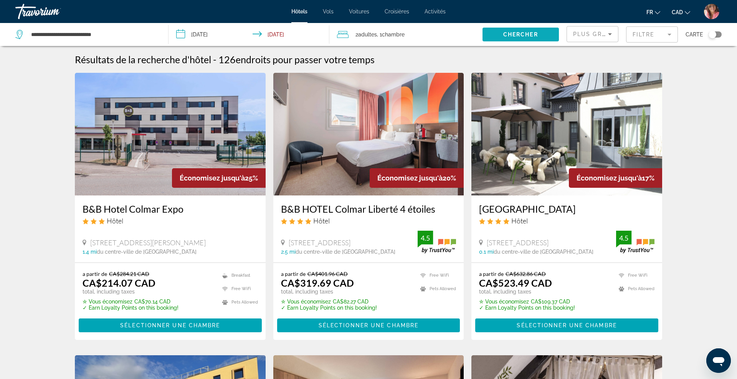
click at [538, 36] on span "Search widget" at bounding box center [520, 34] width 76 height 18
click at [605, 36] on icon "Sort by" at bounding box center [609, 34] width 9 height 9
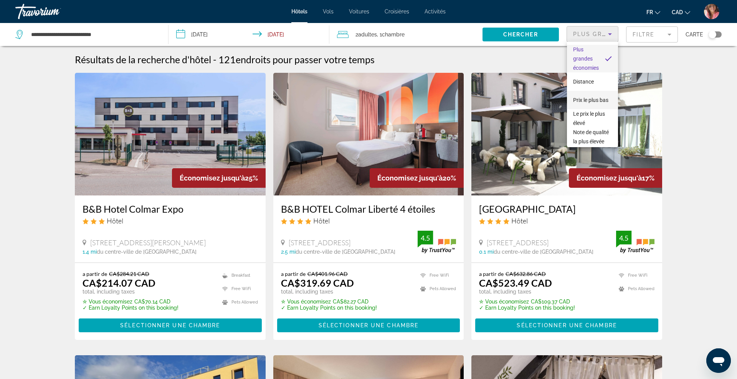
click at [583, 97] on span "Prix le plus bas" at bounding box center [590, 100] width 35 height 6
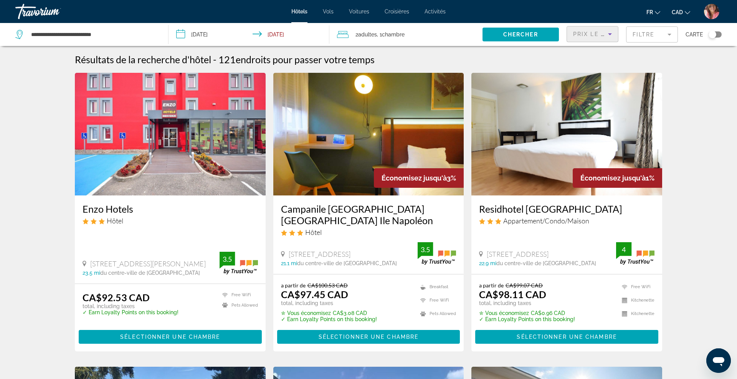
click at [284, 37] on input "**********" at bounding box center [250, 35] width 164 height 25
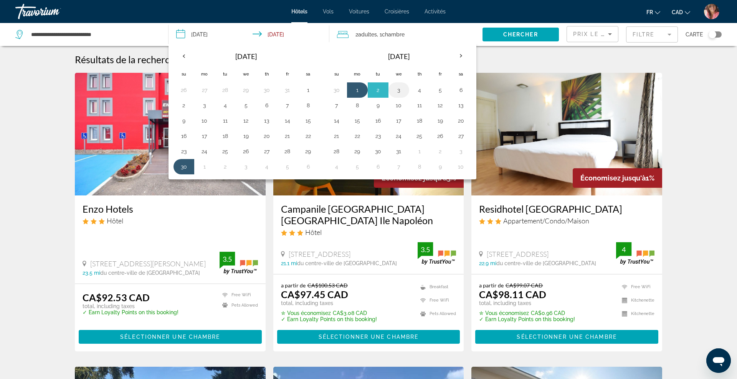
click at [399, 91] on button "3" at bounding box center [398, 90] width 12 height 11
click at [217, 37] on input "**********" at bounding box center [250, 35] width 164 height 25
click at [181, 166] on button "30" at bounding box center [184, 167] width 12 height 11
type input "**********"
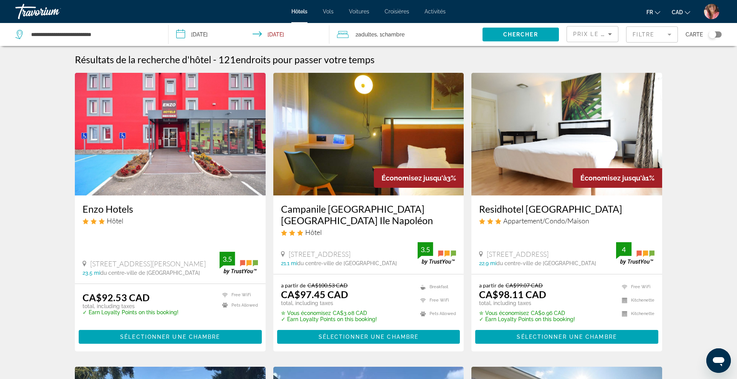
click at [282, 33] on input "**********" at bounding box center [250, 35] width 164 height 25
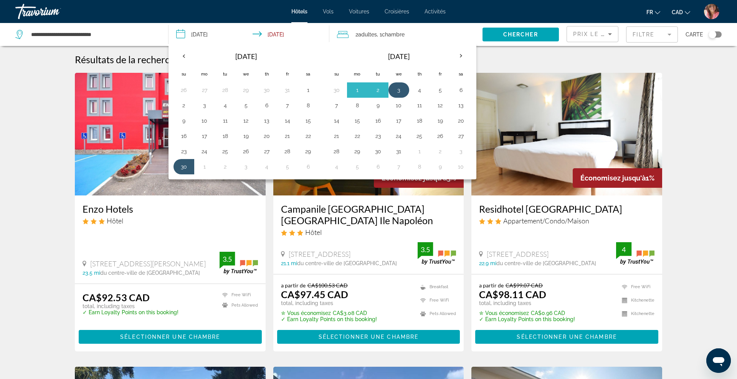
click at [398, 87] on button "3" at bounding box center [398, 90] width 12 height 11
click at [503, 38] on span "Search widget" at bounding box center [520, 34] width 76 height 18
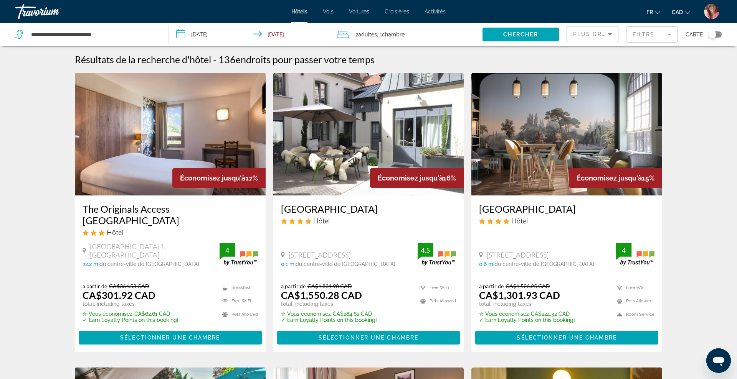
click at [612, 37] on icon "Sort by" at bounding box center [609, 34] width 9 height 9
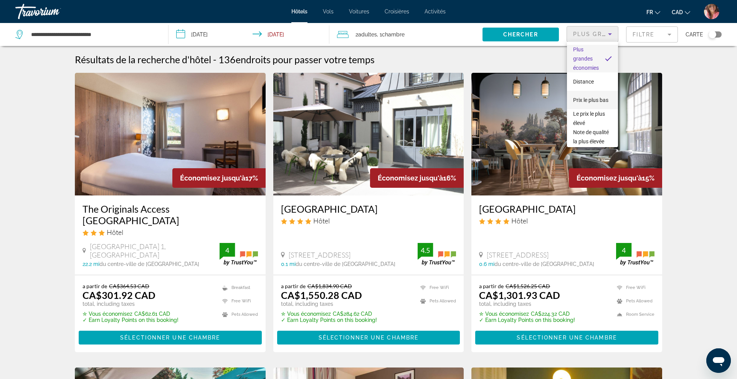
click at [585, 97] on span "Prix le plus bas" at bounding box center [590, 100] width 35 height 6
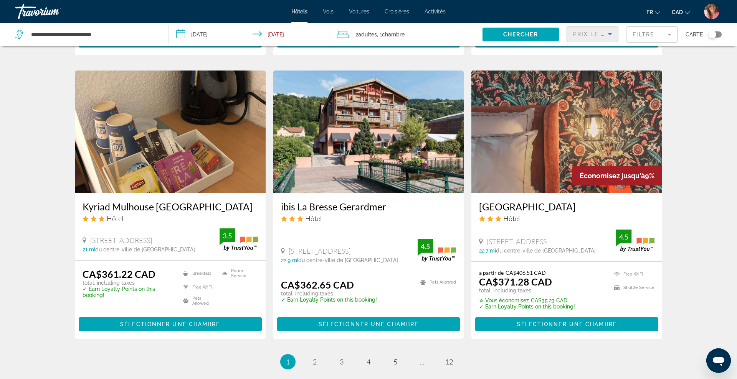
scroll to position [881, 0]
click at [77, 35] on input "**********" at bounding box center [93, 35] width 126 height 12
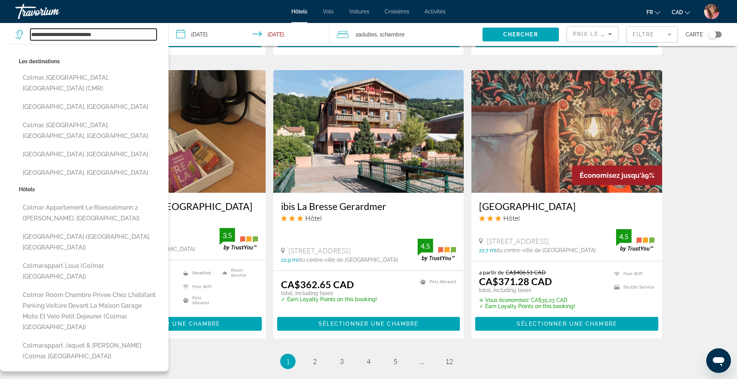
click at [77, 35] on input "**********" at bounding box center [93, 35] width 126 height 12
paste input "Search widget"
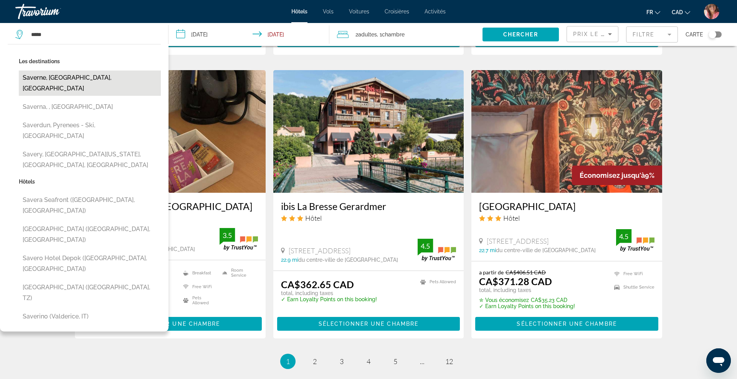
click at [84, 78] on button "Saverne, Niederbronn-Les-Bains, France" at bounding box center [90, 83] width 142 height 25
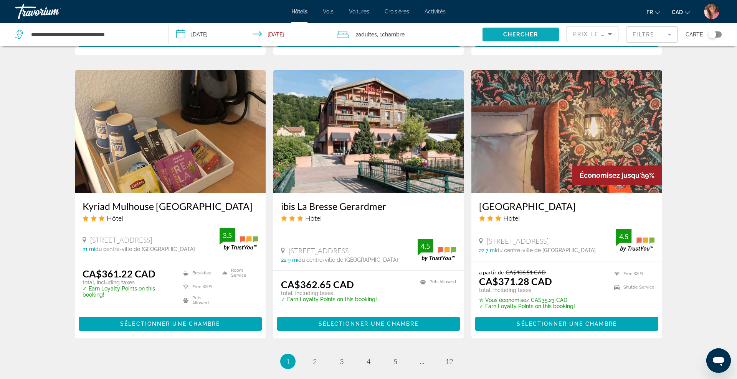
click at [537, 30] on span "Search widget" at bounding box center [520, 34] width 76 height 18
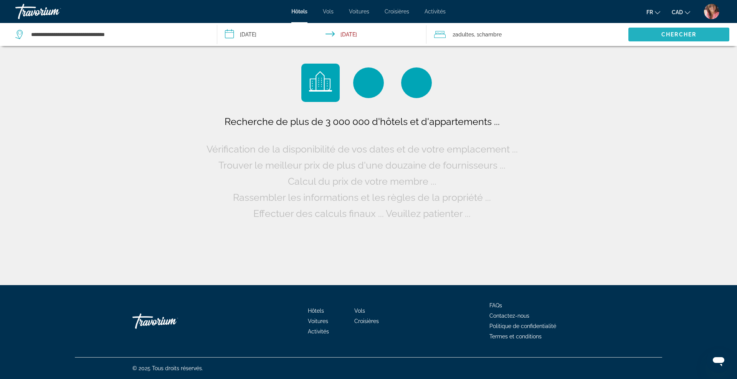
scroll to position [0, 0]
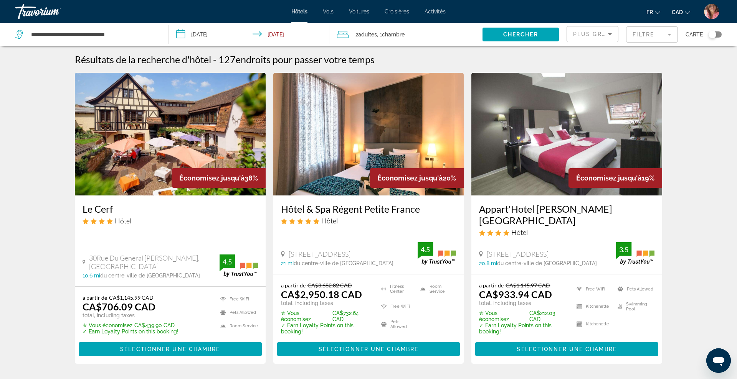
click at [602, 33] on span "Plus grandes économies" at bounding box center [619, 34] width 92 height 6
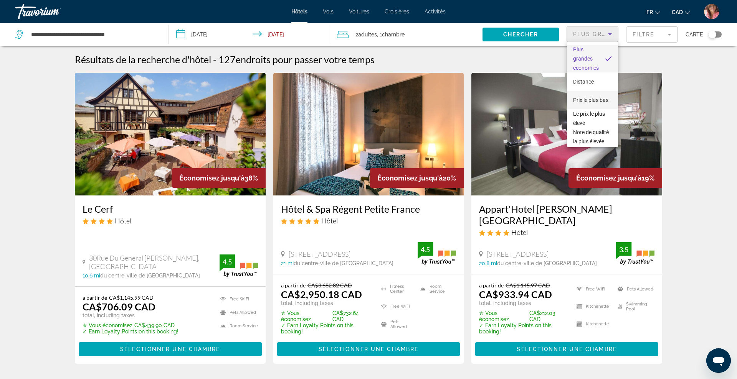
click at [577, 96] on span "Prix le plus bas" at bounding box center [590, 100] width 35 height 9
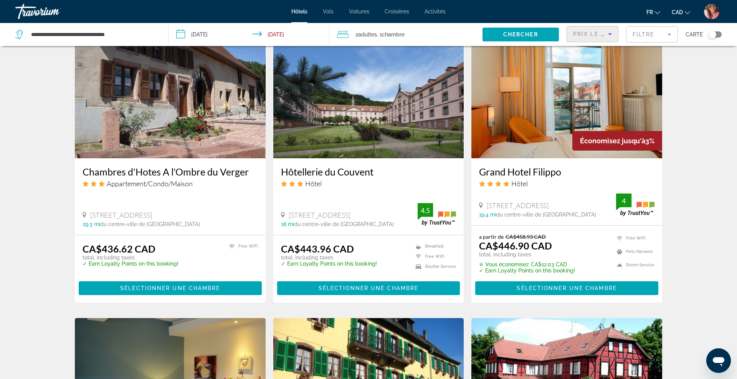
scroll to position [623, 0]
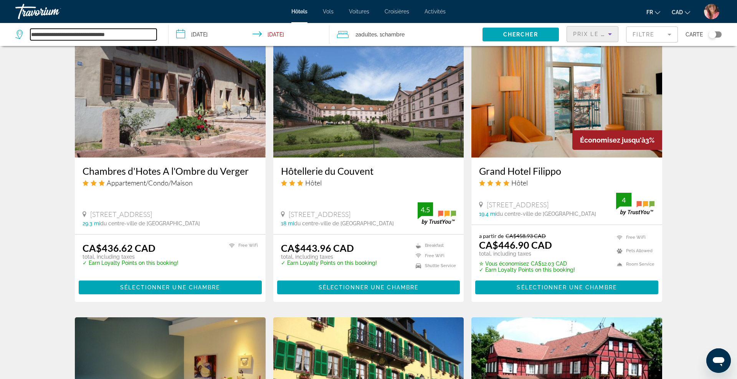
click at [127, 30] on input "**********" at bounding box center [93, 35] width 126 height 12
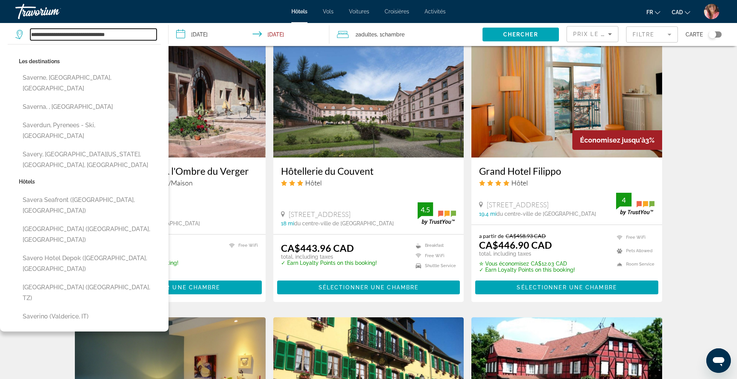
click at [127, 30] on input "**********" at bounding box center [93, 35] width 126 height 12
paste input "Search widget"
click at [127, 30] on input "*******" at bounding box center [93, 35] width 126 height 12
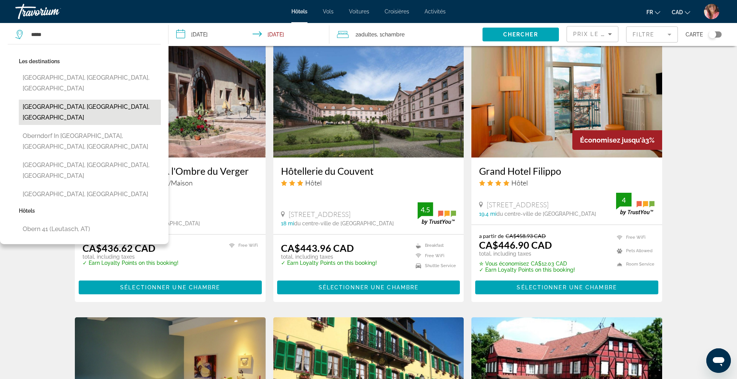
click at [87, 100] on button "Obernai, Strasbourg, France" at bounding box center [90, 112] width 142 height 25
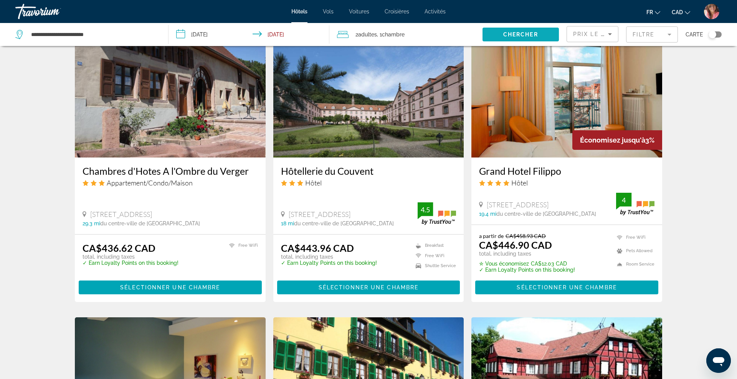
click at [523, 40] on span "Search widget" at bounding box center [520, 34] width 76 height 18
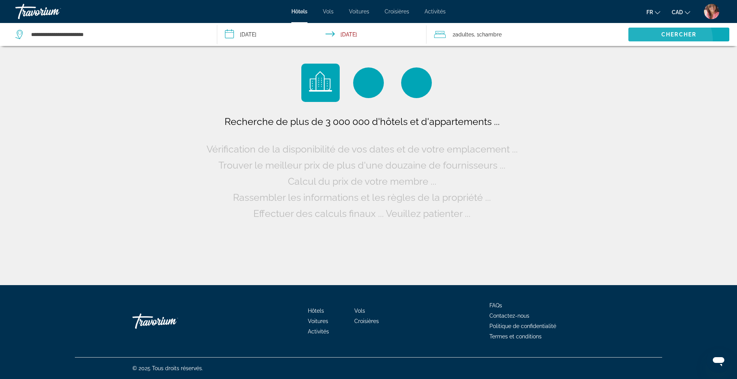
scroll to position [0, 0]
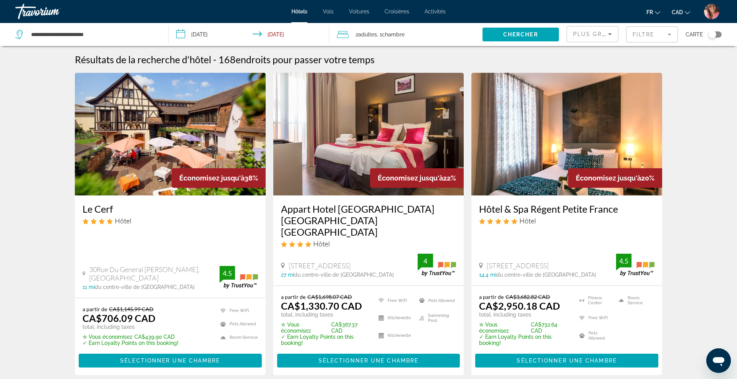
click at [580, 32] on span "Plus grandes économies" at bounding box center [619, 34] width 92 height 6
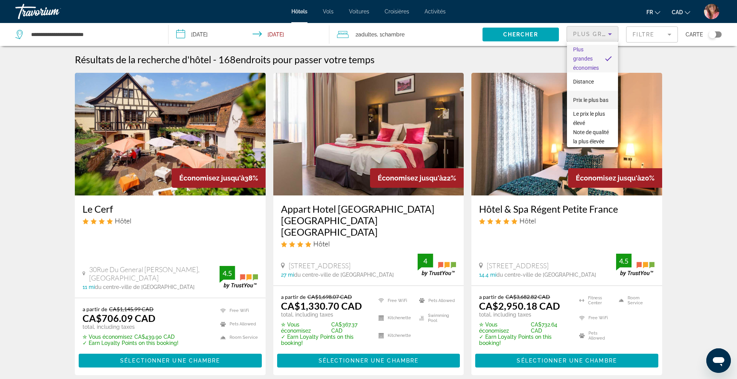
click at [580, 102] on span "Prix le plus bas" at bounding box center [590, 100] width 35 height 6
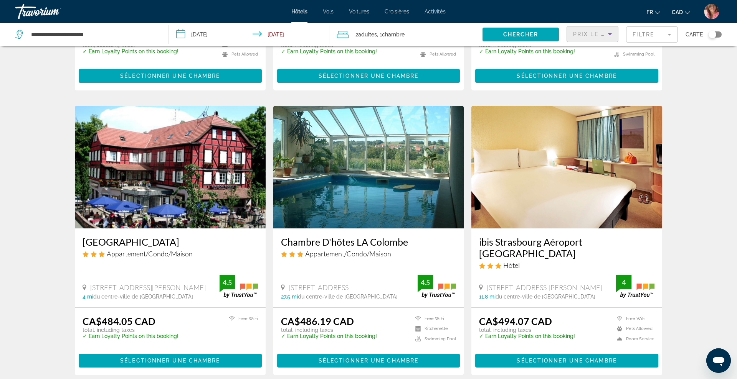
scroll to position [949, 0]
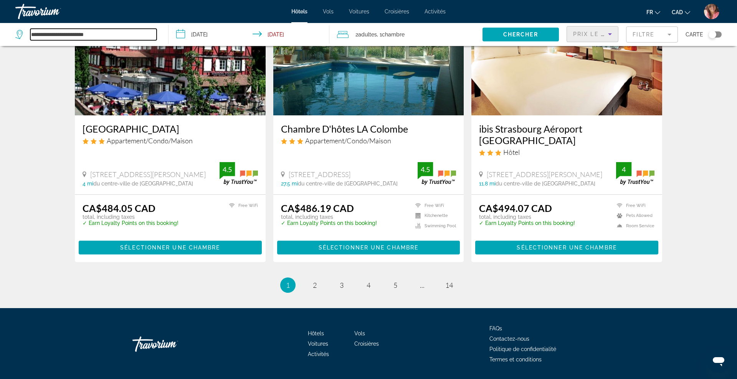
click at [104, 35] on input "**********" at bounding box center [93, 35] width 126 height 12
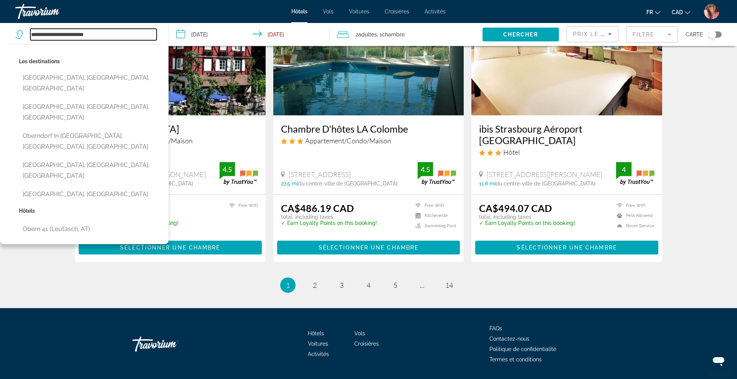
click at [104, 35] on input "**********" at bounding box center [93, 35] width 126 height 12
paste input "Search widget"
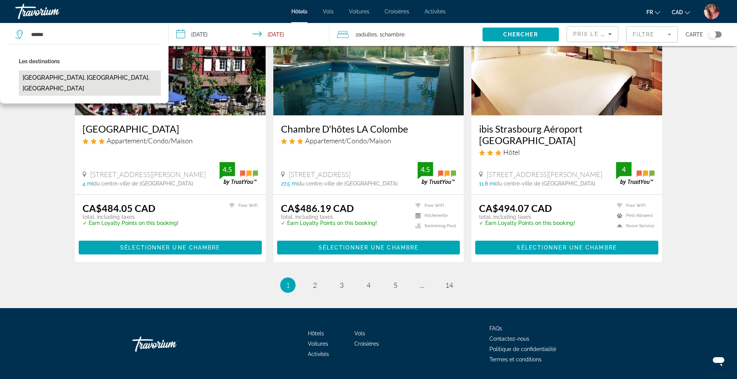
click at [73, 76] on button "Haguenau, Strasbourg, France" at bounding box center [90, 83] width 142 height 25
type input "**********"
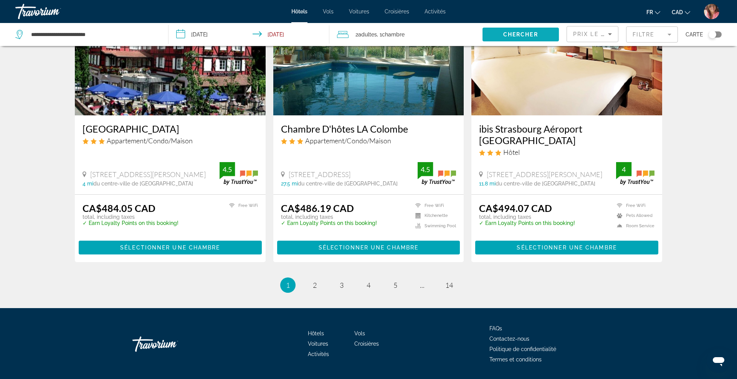
click at [519, 33] on span "Chercher" at bounding box center [520, 34] width 35 height 6
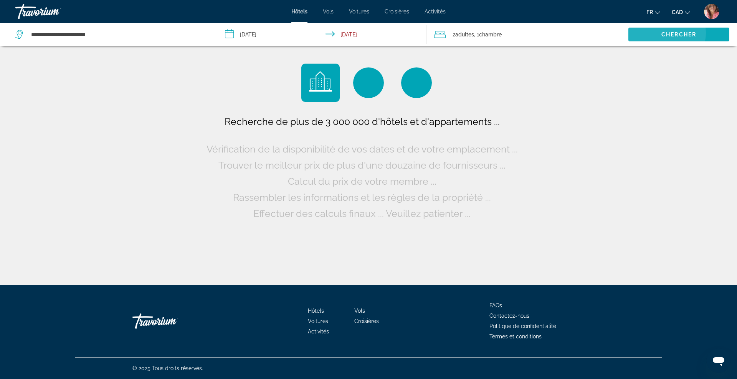
scroll to position [0, 0]
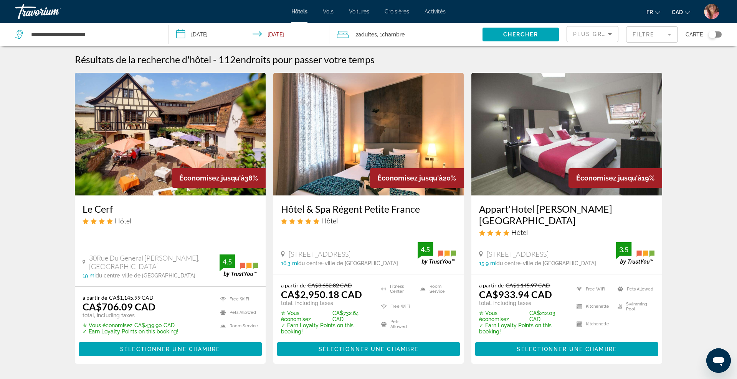
click at [606, 35] on icon "Sort by" at bounding box center [609, 34] width 9 height 9
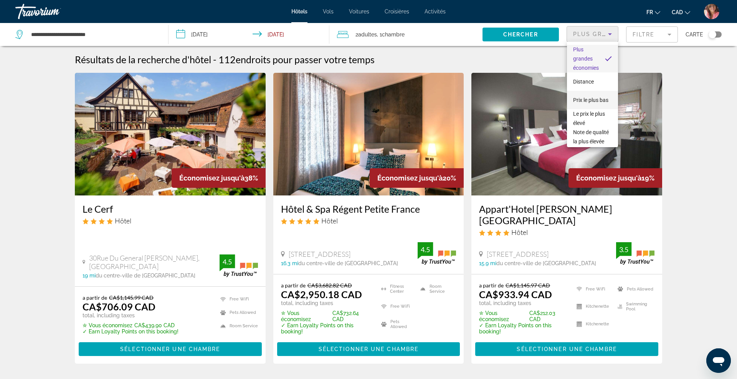
click at [588, 101] on span "Prix le plus bas" at bounding box center [590, 100] width 35 height 6
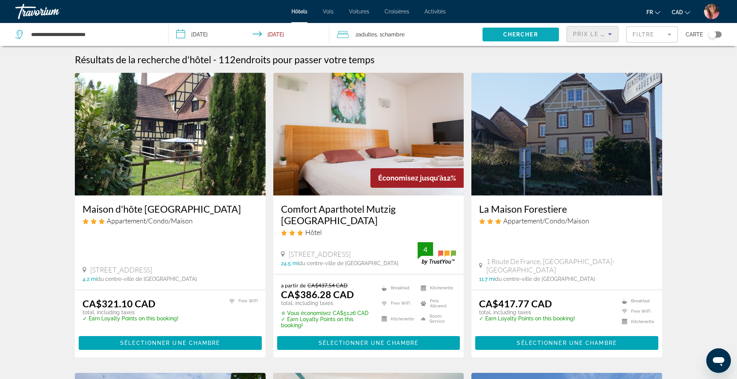
click at [540, 35] on span "Search widget" at bounding box center [520, 34] width 76 height 18
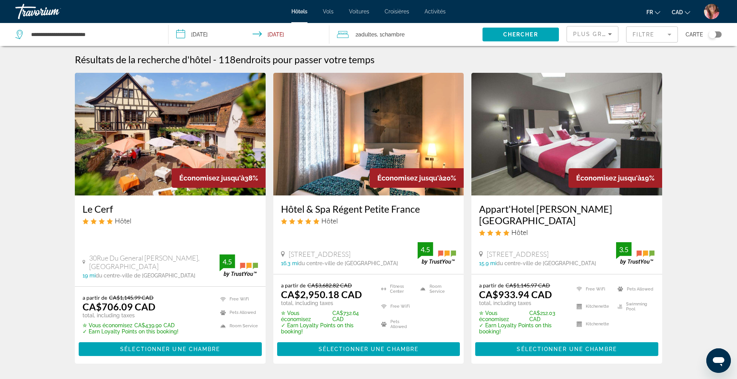
click at [592, 39] on div "Plus grandes économies" at bounding box center [592, 36] width 39 height 21
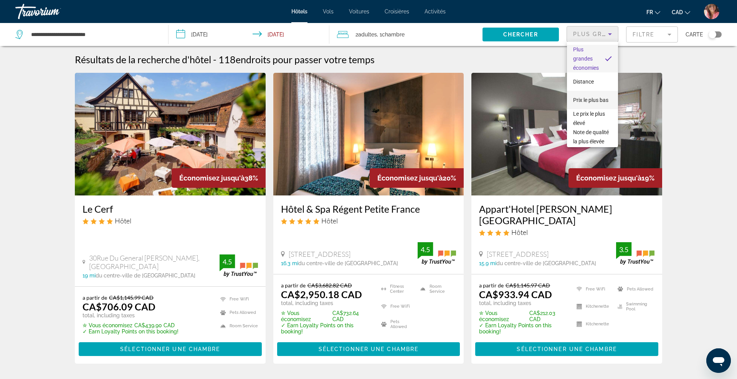
click at [582, 98] on span "Prix le plus bas" at bounding box center [590, 100] width 35 height 6
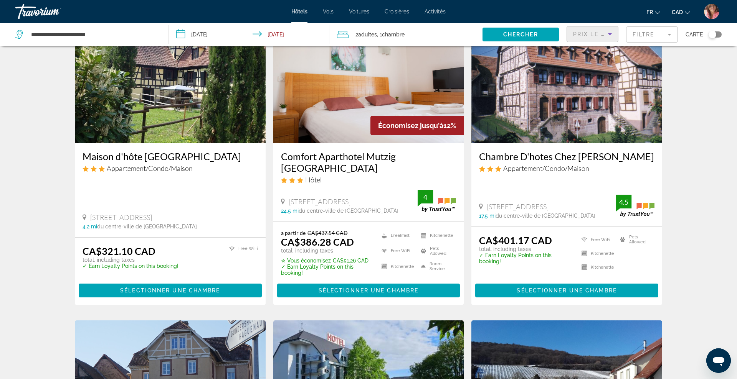
scroll to position [42, 0]
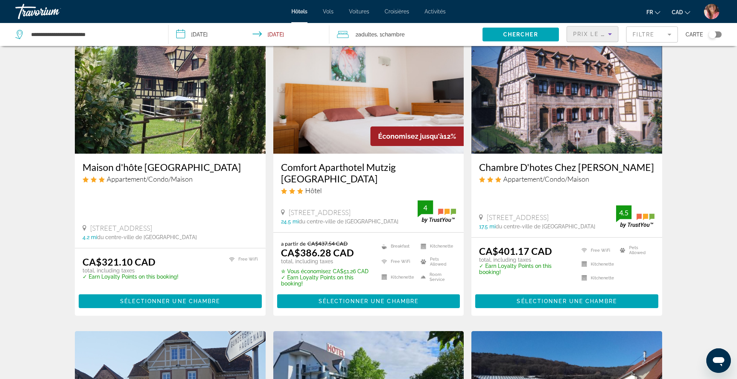
click at [491, 66] on img "Main content" at bounding box center [566, 92] width 191 height 123
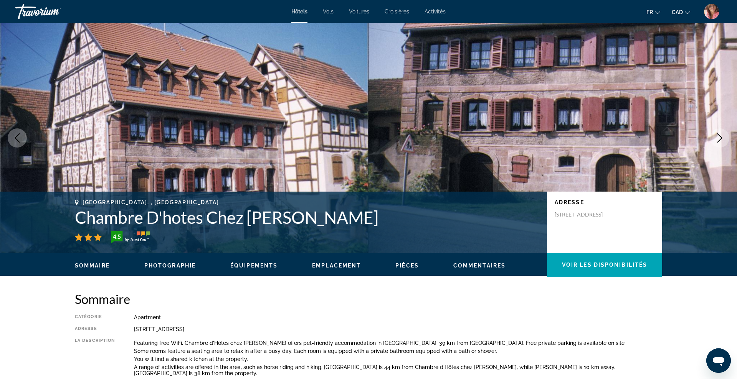
click at [717, 139] on icon "Next image" at bounding box center [719, 138] width 9 height 9
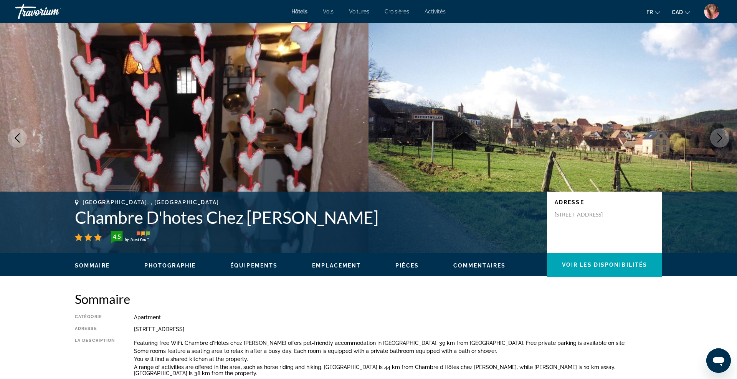
click at [717, 139] on icon "Next image" at bounding box center [719, 138] width 9 height 9
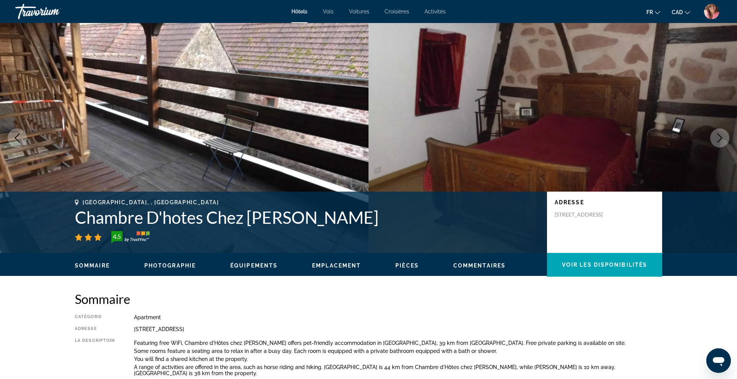
click at [717, 139] on icon "Next image" at bounding box center [719, 138] width 9 height 9
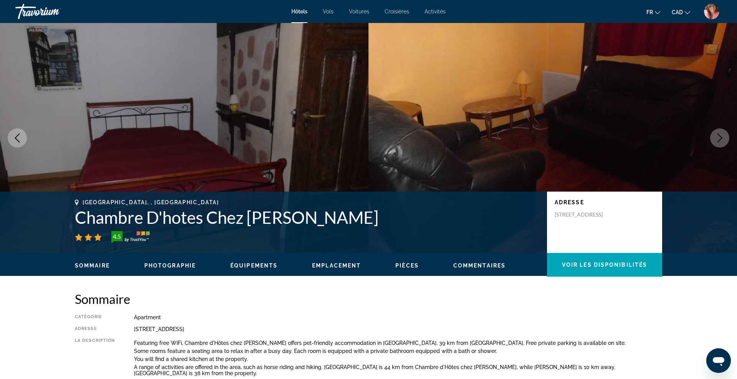
click at [717, 139] on icon "Next image" at bounding box center [719, 138] width 9 height 9
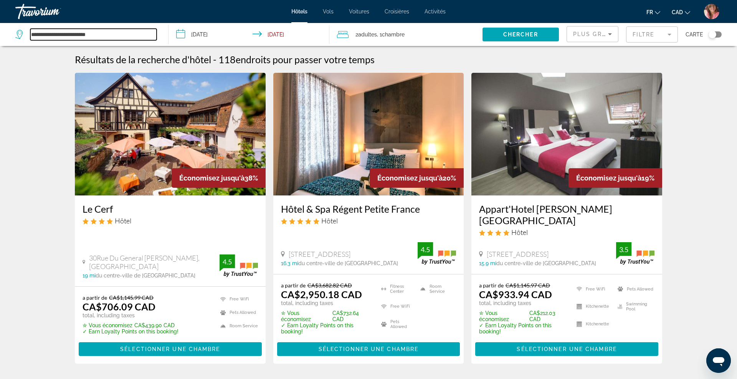
click at [78, 31] on input "**********" at bounding box center [93, 35] width 126 height 12
paste input "Search widget"
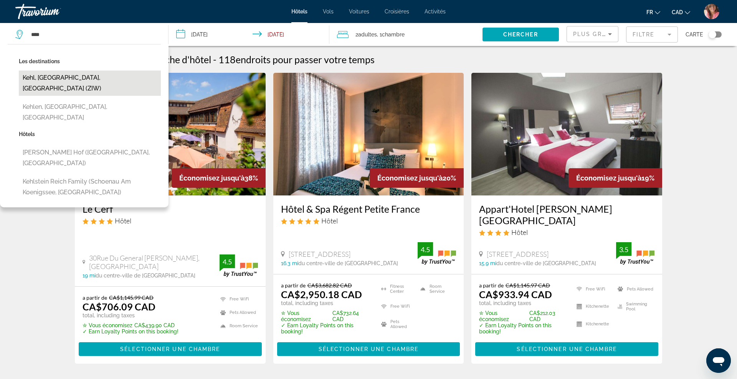
click at [84, 78] on button "Kehl, Central Black Forest, Germany (ZIW)" at bounding box center [90, 83] width 142 height 25
type input "**********"
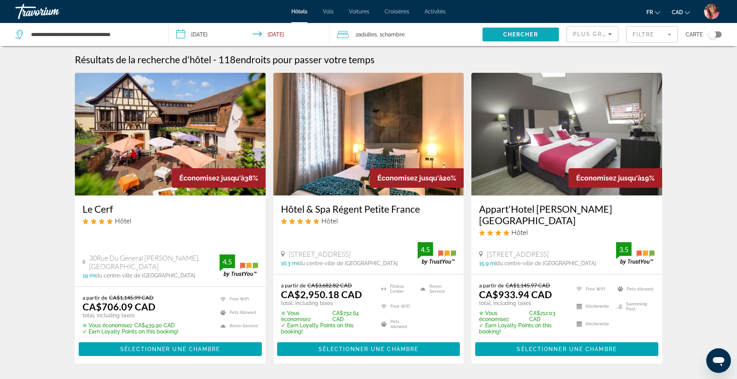
click at [492, 36] on span "Search widget" at bounding box center [520, 34] width 76 height 18
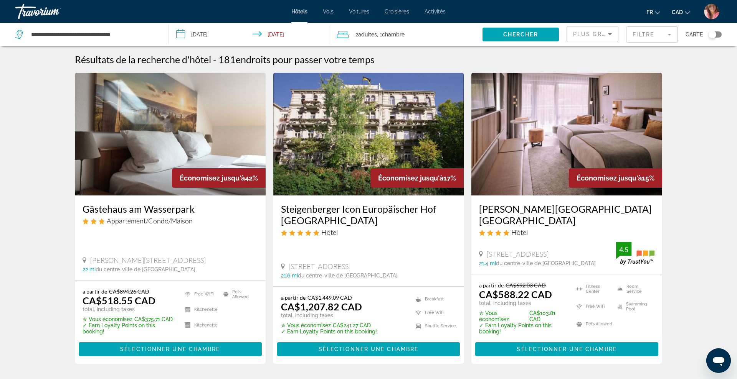
click at [598, 34] on span "Plus grandes économies" at bounding box center [619, 34] width 92 height 6
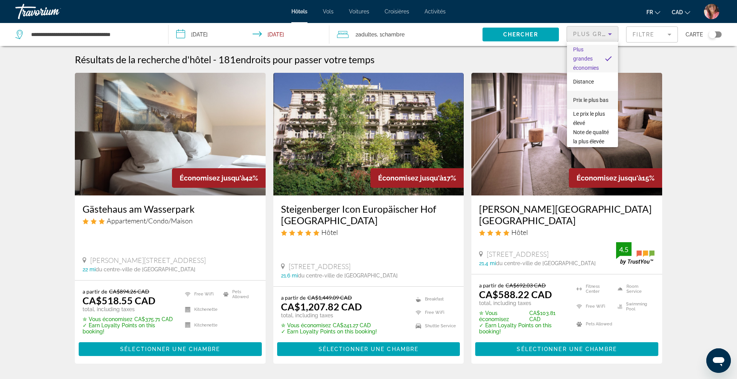
click at [585, 98] on span "Prix le plus bas" at bounding box center [590, 100] width 35 height 6
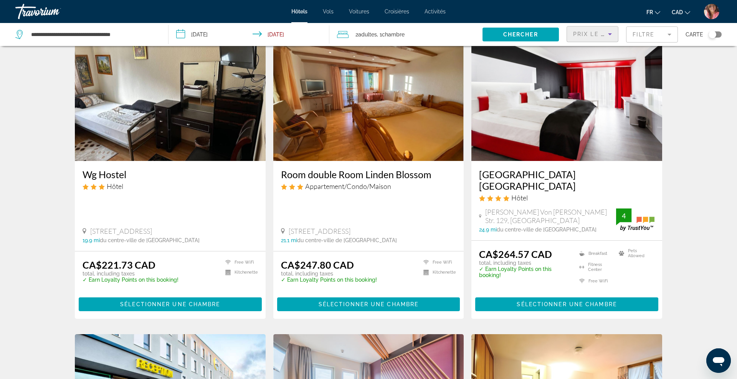
scroll to position [36, 0]
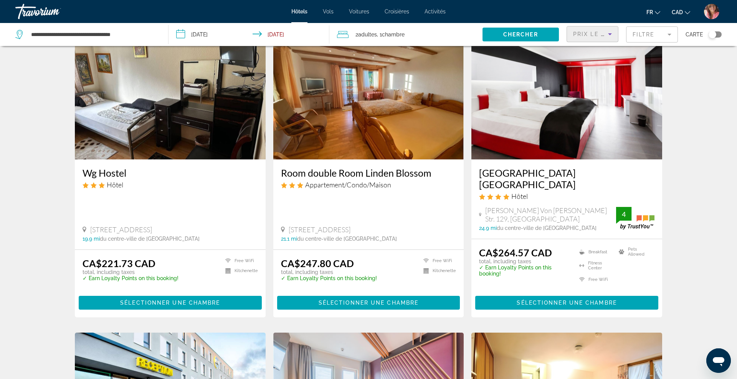
click at [552, 149] on img "Main content" at bounding box center [566, 98] width 191 height 123
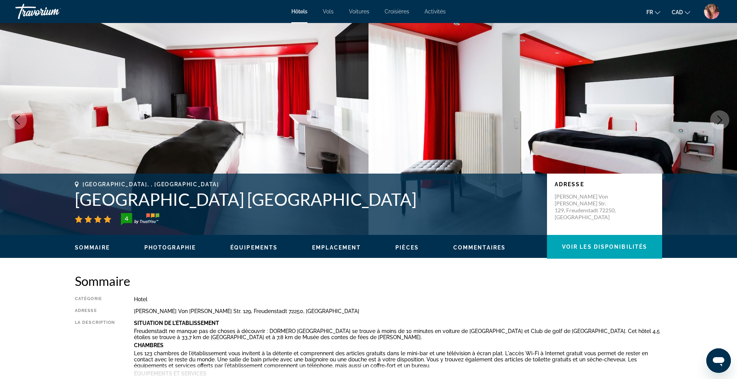
scroll to position [20, 0]
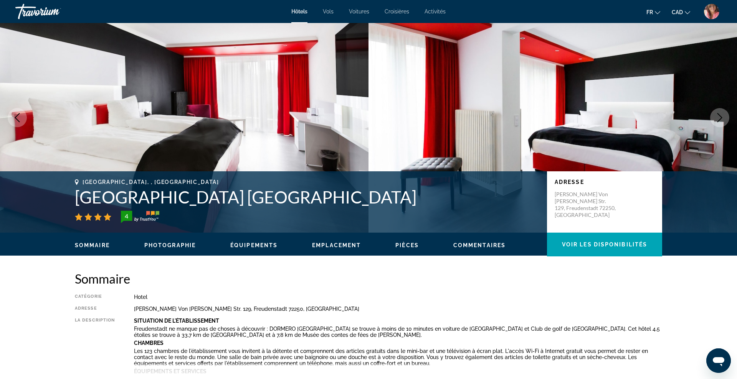
click at [722, 119] on icon "Next image" at bounding box center [719, 117] width 9 height 9
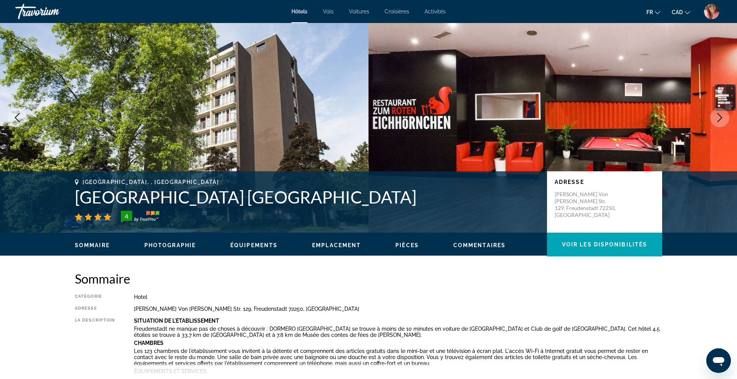
click at [720, 119] on icon "Next image" at bounding box center [719, 117] width 9 height 9
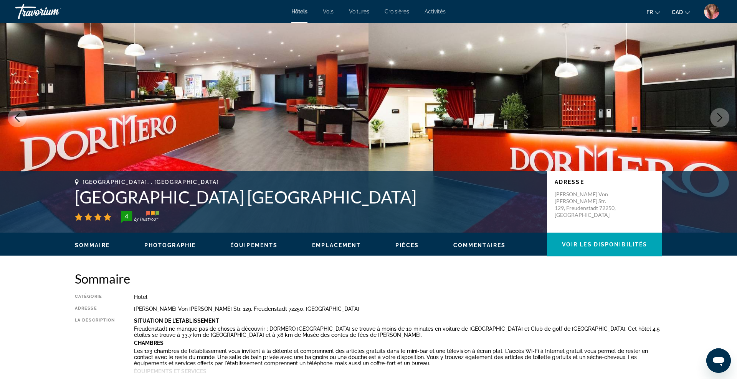
click at [720, 119] on icon "Next image" at bounding box center [719, 117] width 9 height 9
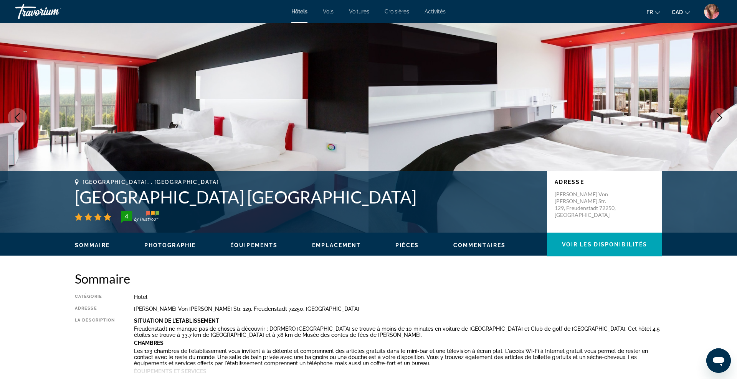
click at [720, 119] on icon "Next image" at bounding box center [719, 117] width 9 height 9
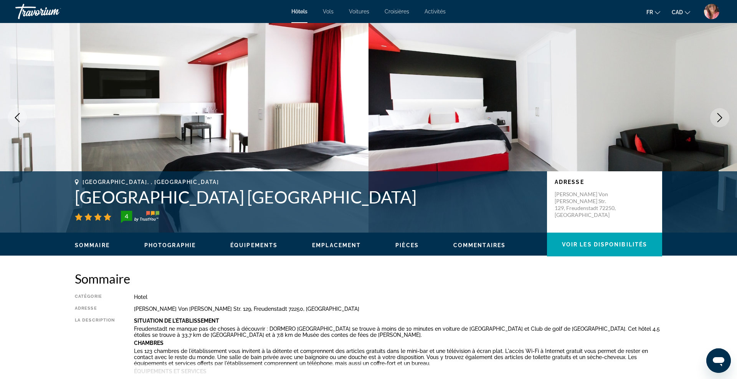
click at [720, 119] on icon "Next image" at bounding box center [719, 117] width 9 height 9
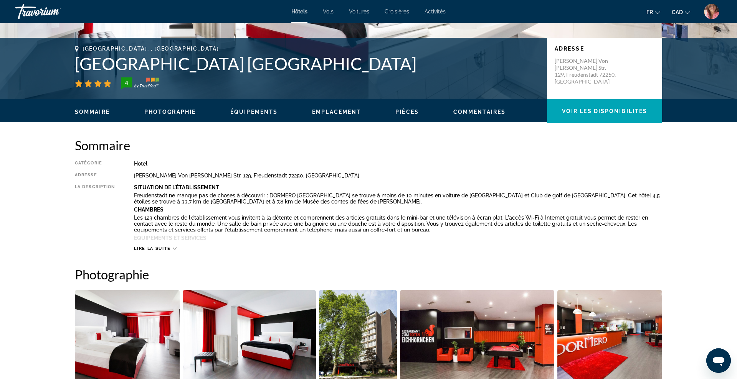
scroll to position [73, 0]
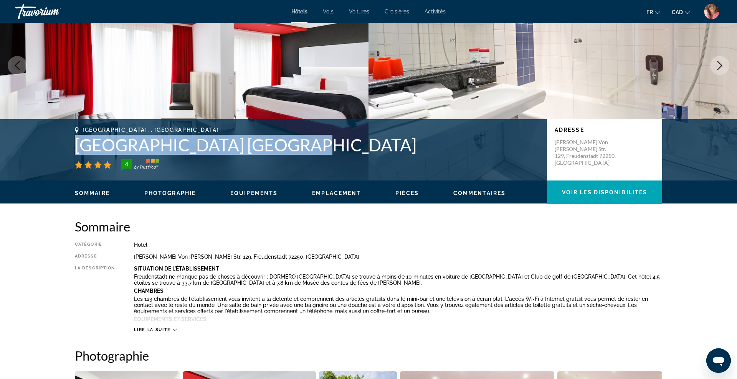
drag, startPoint x: 75, startPoint y: 140, endPoint x: 300, endPoint y: 146, distance: 225.3
click at [300, 146] on h1 "Dormero Hotel Freudenstadt" at bounding box center [307, 145] width 464 height 20
copy h1 "Dormero Hotel Freudenstadt"
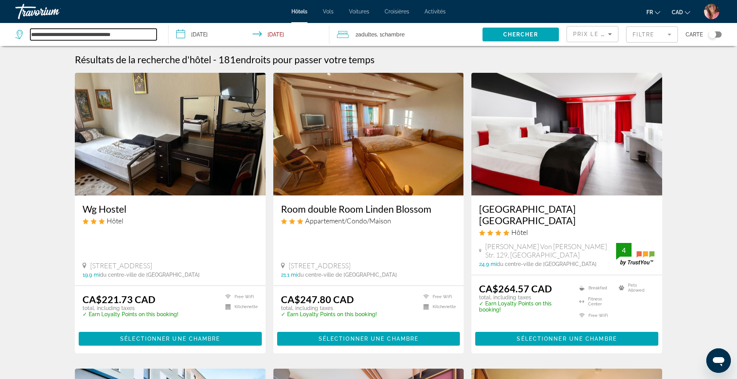
click at [88, 33] on input "**********" at bounding box center [93, 35] width 126 height 12
paste input "Search widget"
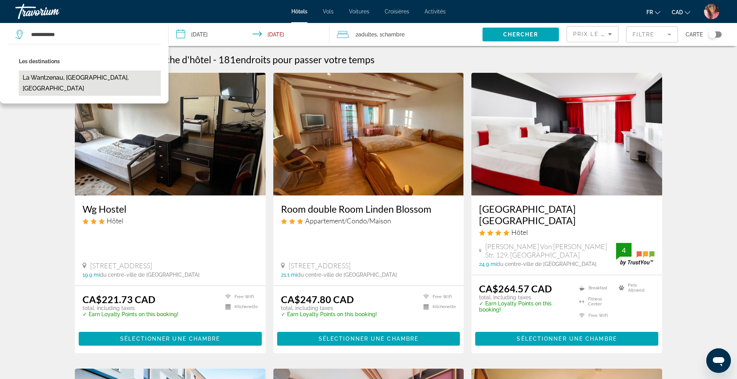
click at [79, 81] on button "La Wantzenau, Strasbourg, France" at bounding box center [90, 83] width 142 height 25
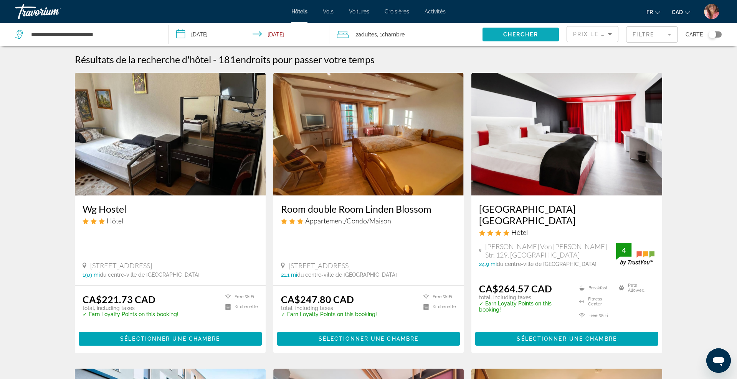
click at [499, 30] on span "Search widget" at bounding box center [520, 34] width 76 height 18
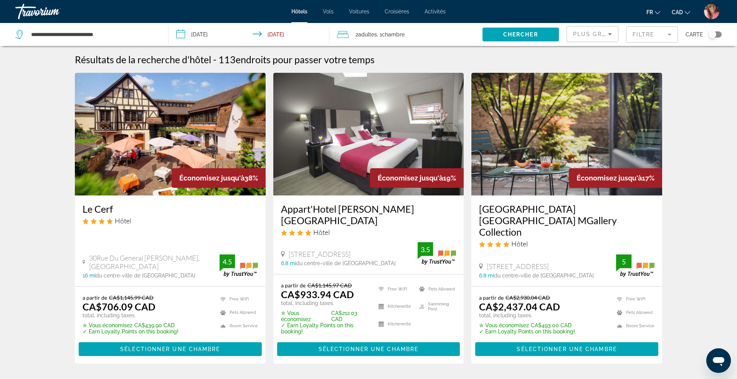
click at [603, 32] on span "Plus grandes économies" at bounding box center [619, 34] width 92 height 6
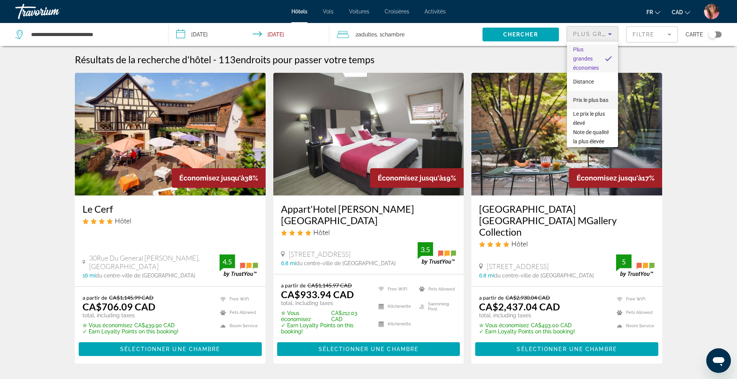
click at [581, 99] on span "Prix le plus bas" at bounding box center [590, 100] width 35 height 6
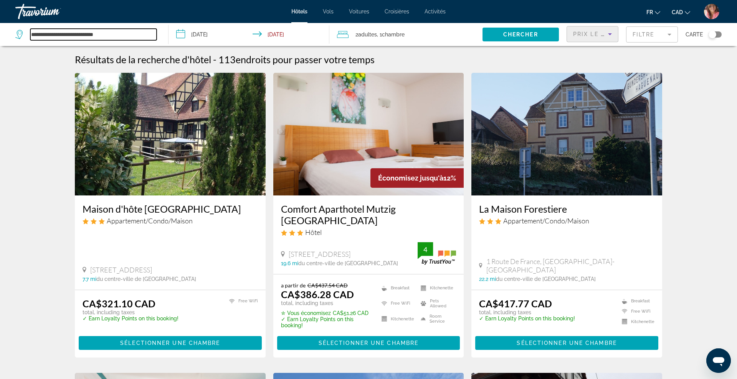
click at [81, 38] on input "**********" at bounding box center [93, 35] width 126 height 12
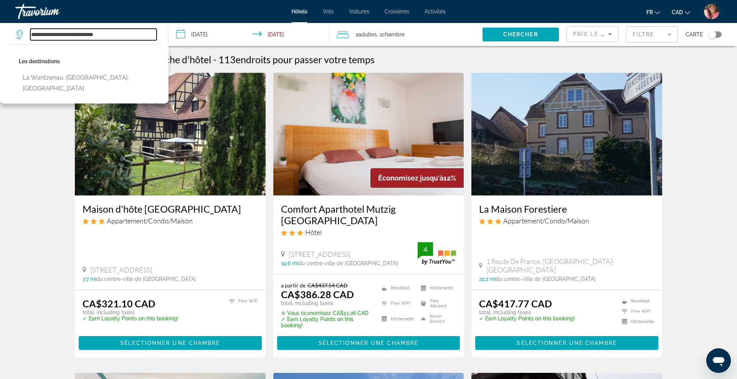
click at [81, 38] on input "**********" at bounding box center [93, 35] width 126 height 12
paste input "Search widget"
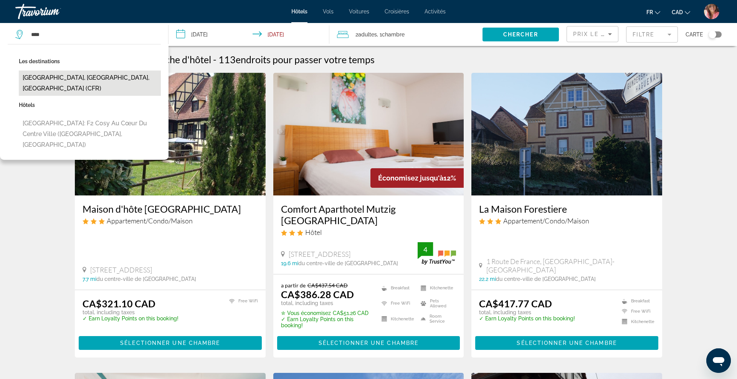
click at [40, 76] on button "Caen, Calvados, France (CFR)" at bounding box center [90, 83] width 142 height 25
type input "**********"
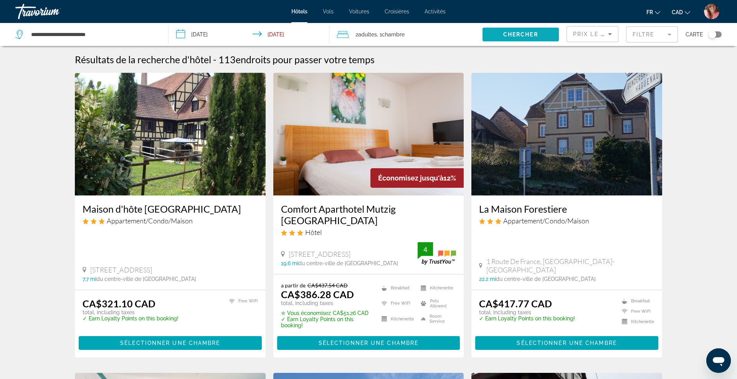
click at [510, 36] on span "Chercher" at bounding box center [520, 34] width 35 height 6
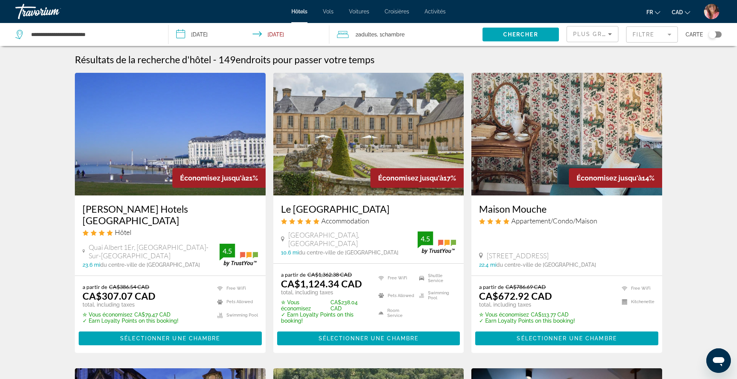
click at [602, 35] on span "Plus grandes économies" at bounding box center [619, 34] width 92 height 6
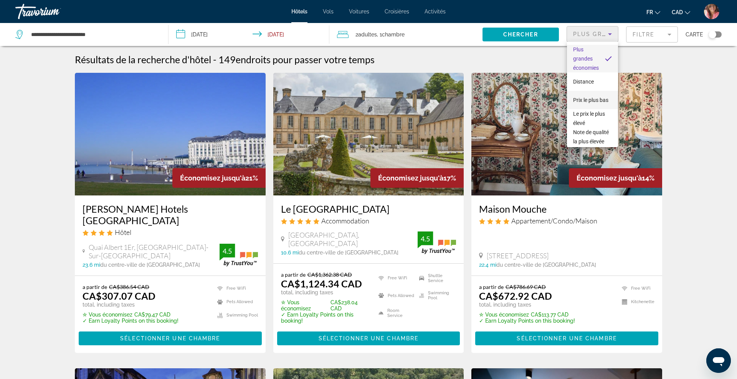
click at [585, 97] on span "Prix le plus bas" at bounding box center [590, 100] width 35 height 6
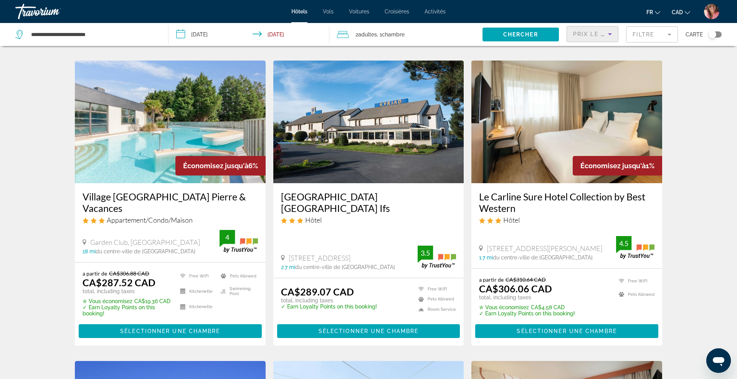
scroll to position [594, 0]
click at [160, 121] on img "Main content" at bounding box center [170, 121] width 191 height 123
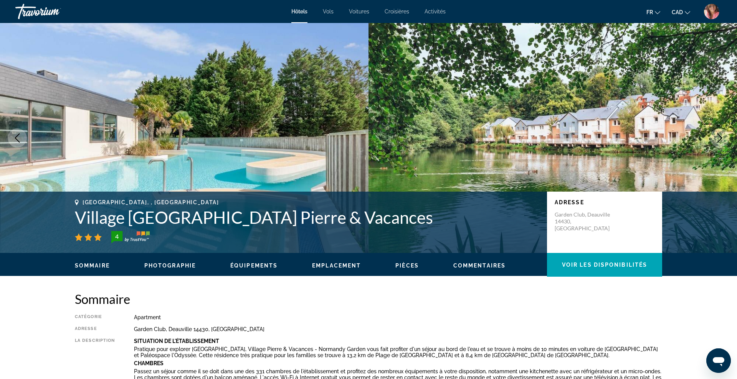
click at [717, 136] on icon "Next image" at bounding box center [719, 138] width 9 height 9
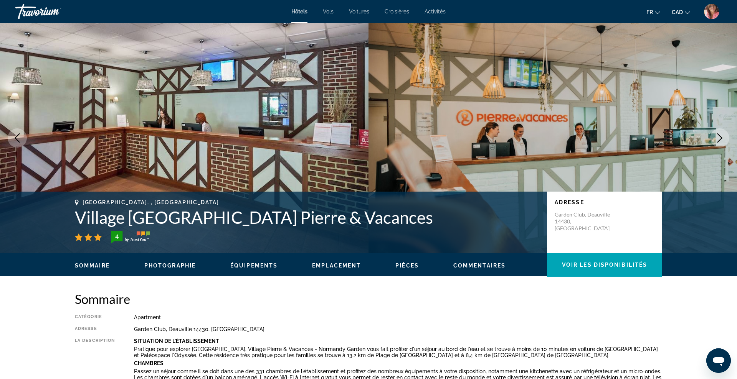
click at [719, 137] on icon "Next image" at bounding box center [719, 138] width 9 height 9
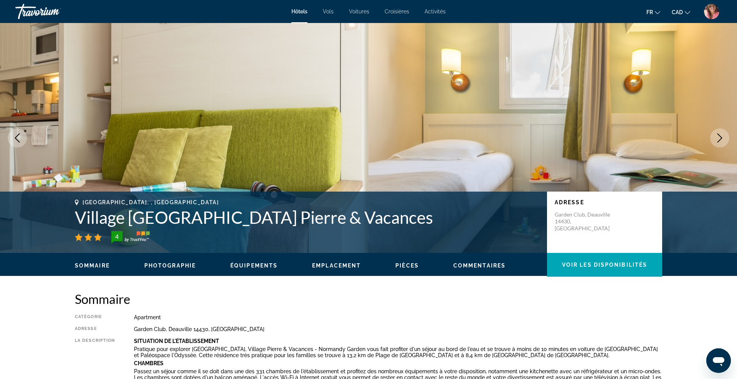
click at [719, 137] on icon "Next image" at bounding box center [719, 138] width 9 height 9
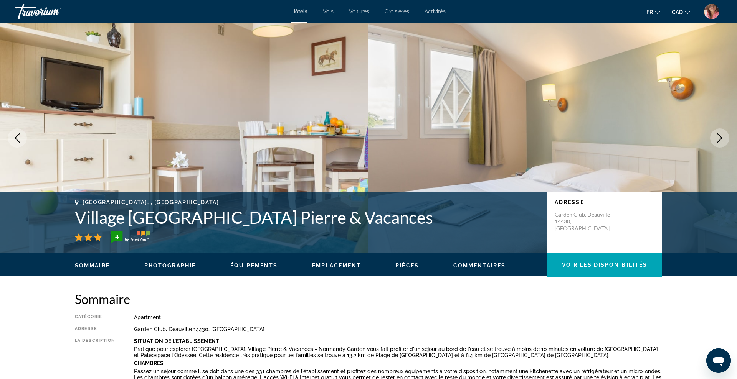
click at [719, 137] on icon "Next image" at bounding box center [719, 138] width 9 height 9
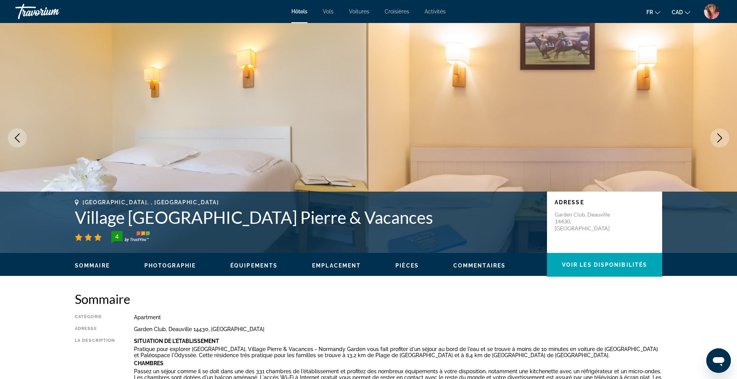
click at [719, 137] on icon "Next image" at bounding box center [719, 138] width 9 height 9
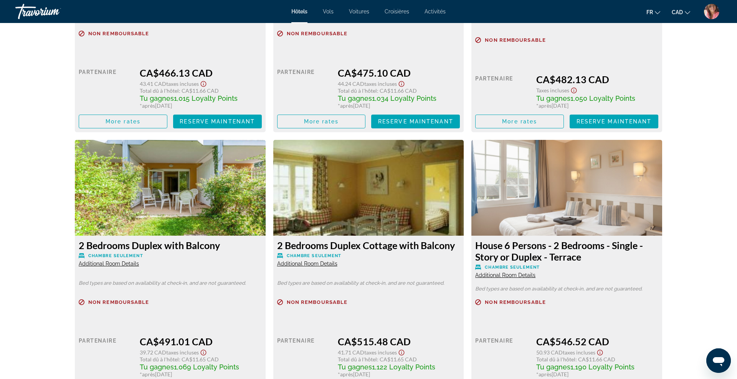
scroll to position [2315, 0]
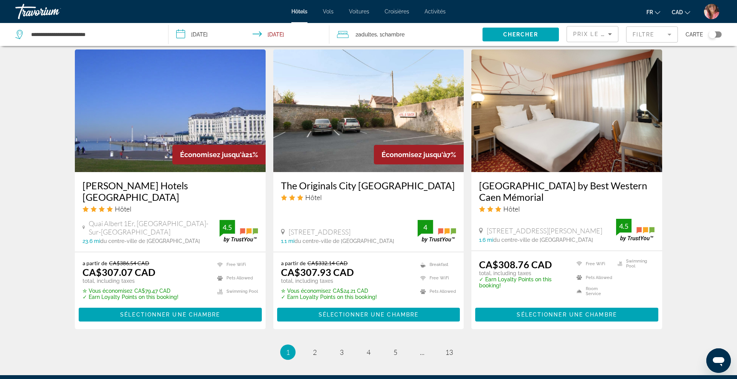
scroll to position [1010, 0]
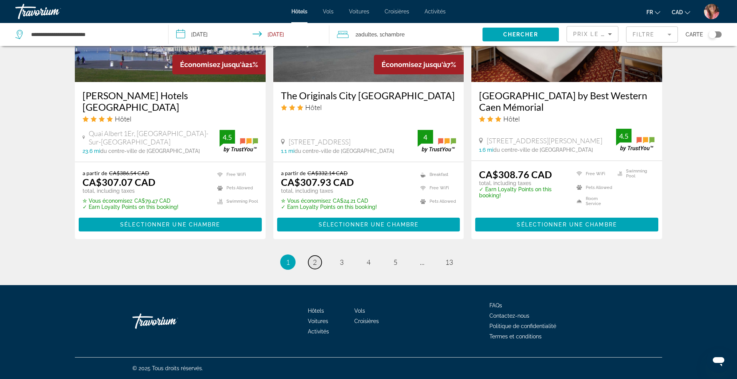
click at [318, 262] on link "page 2" at bounding box center [314, 262] width 13 height 13
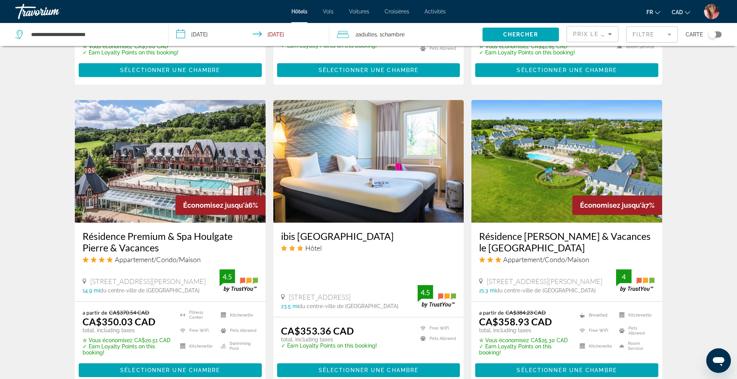
scroll to position [549, 0]
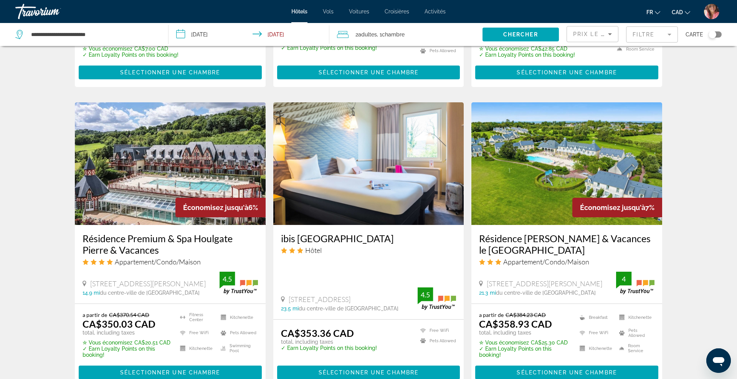
click at [224, 166] on img "Main content" at bounding box center [170, 163] width 191 height 123
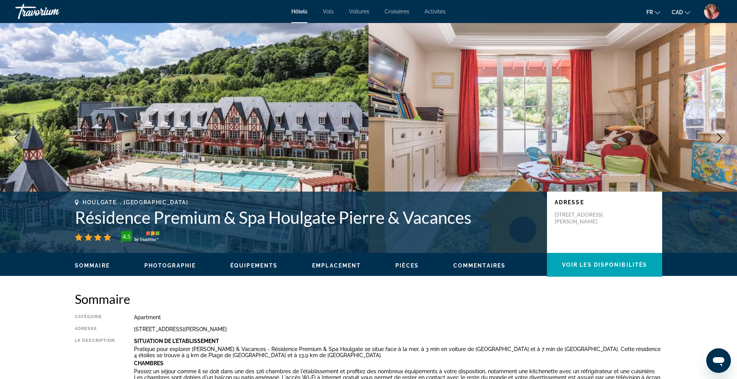
click at [717, 137] on icon "Next image" at bounding box center [719, 138] width 9 height 9
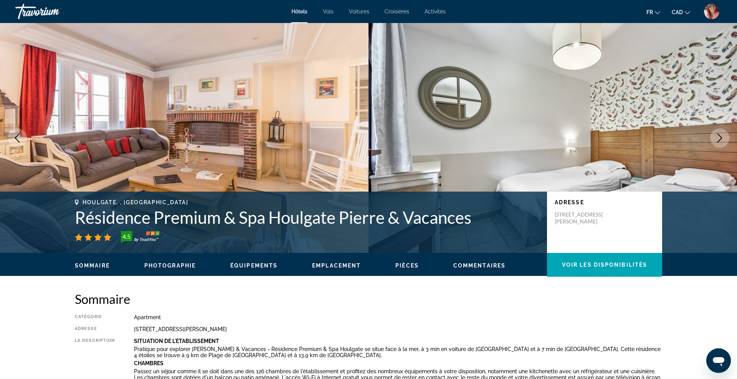
click at [717, 137] on icon "Next image" at bounding box center [719, 138] width 9 height 9
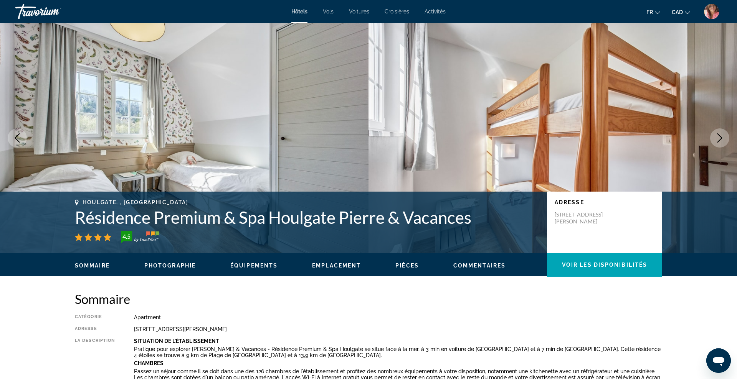
click at [717, 137] on icon "Next image" at bounding box center [719, 138] width 9 height 9
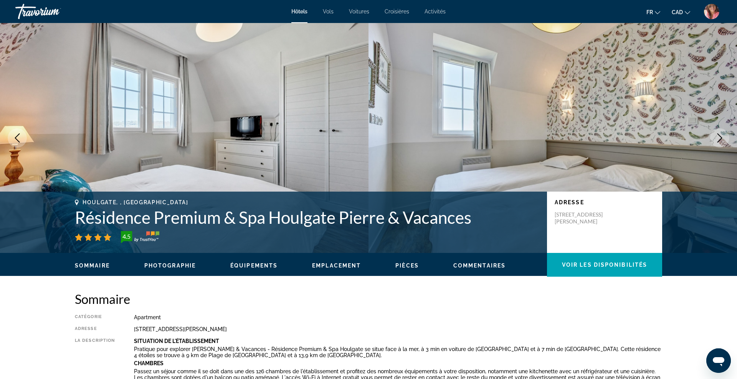
click at [717, 137] on icon "Next image" at bounding box center [719, 138] width 9 height 9
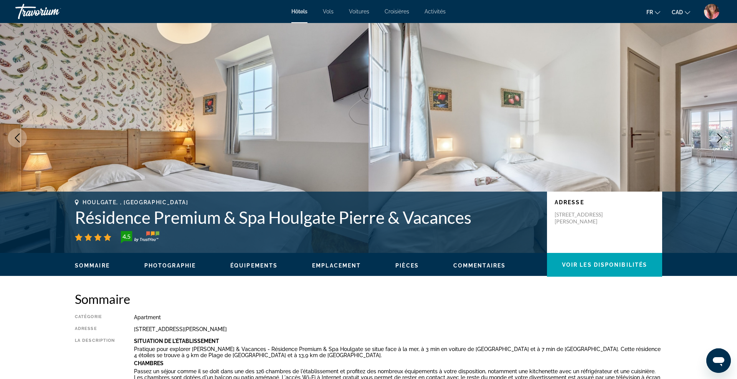
click at [717, 137] on icon "Next image" at bounding box center [719, 138] width 9 height 9
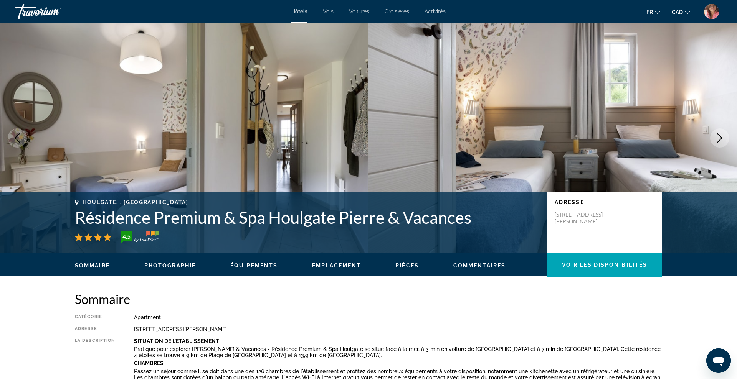
click at [717, 137] on icon "Next image" at bounding box center [719, 138] width 9 height 9
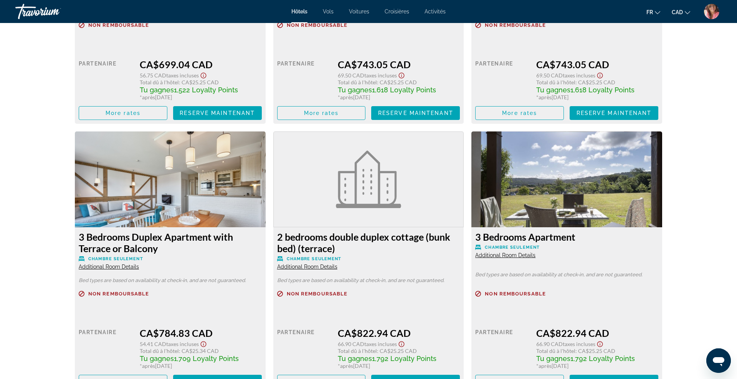
scroll to position [2581, 0]
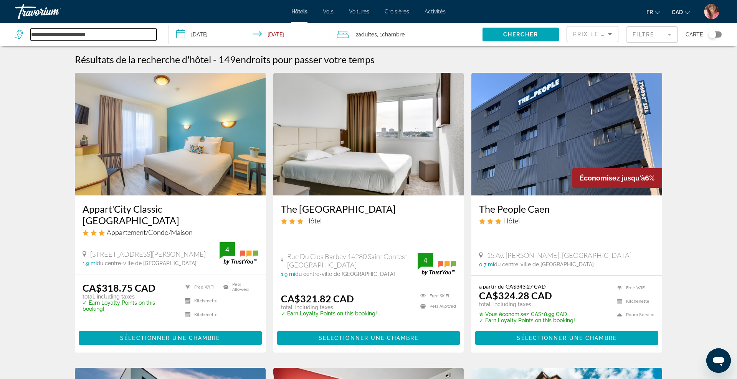
click at [95, 37] on input "**********" at bounding box center [93, 35] width 126 height 12
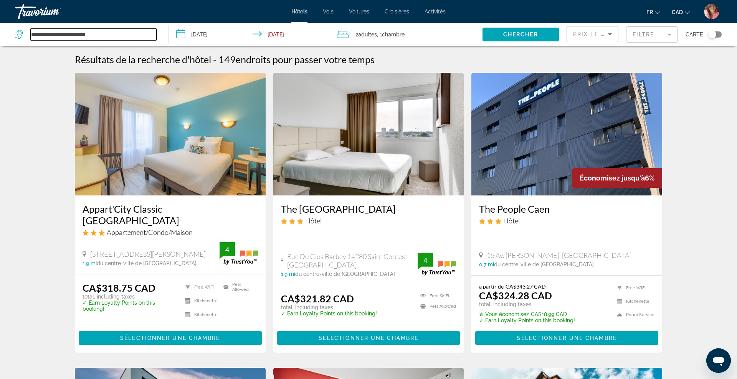
paste input "Search widget"
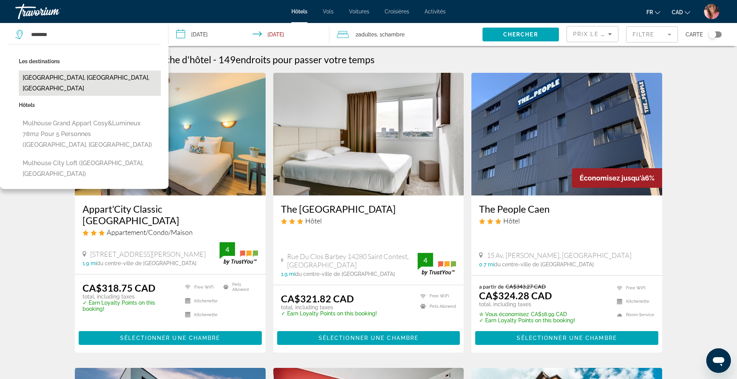
click at [88, 74] on button "Mulhouse, Haut-Rhin, France" at bounding box center [90, 83] width 142 height 25
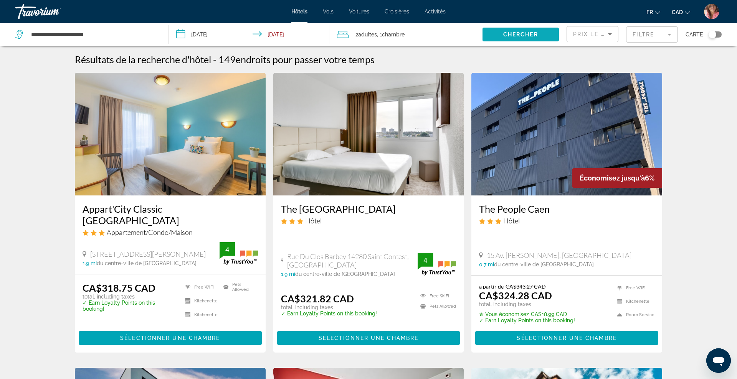
click at [510, 31] on span "Chercher" at bounding box center [520, 34] width 35 height 6
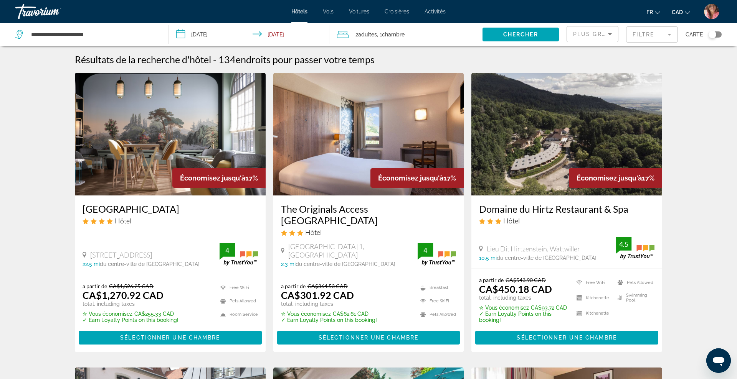
click at [594, 36] on span "Plus grandes économies" at bounding box center [619, 34] width 92 height 6
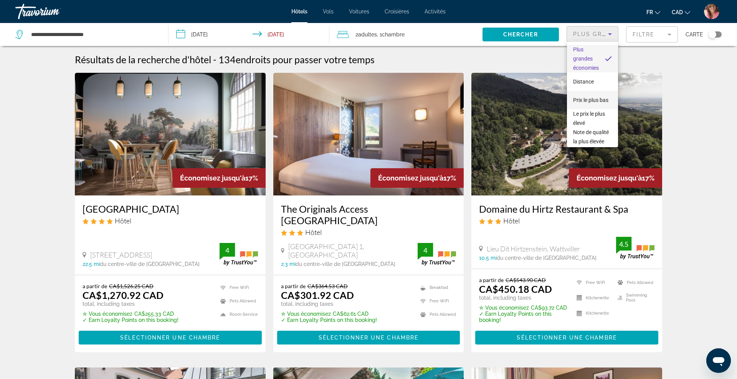
click at [588, 96] on span "Prix le plus bas" at bounding box center [590, 100] width 35 height 9
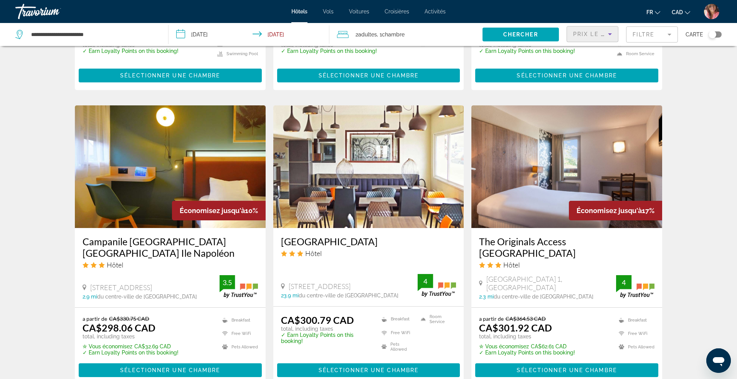
scroll to position [548, 0]
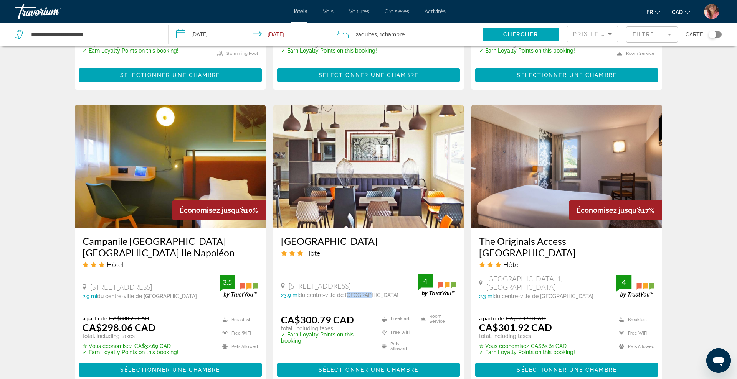
drag, startPoint x: 379, startPoint y: 274, endPoint x: 348, endPoint y: 276, distance: 30.4
click at [348, 276] on div "Kyriad Belfort Centre Gare Hôtel 55 Bis Faubourg De Montbeliard, Belfort 23.9 m…" at bounding box center [368, 267] width 191 height 78
drag, startPoint x: 346, startPoint y: 273, endPoint x: 372, endPoint y: 271, distance: 26.2
click at [372, 292] on div "23.9 mi du centre-ville de Mulhouse de l'hôtel" at bounding box center [349, 295] width 137 height 6
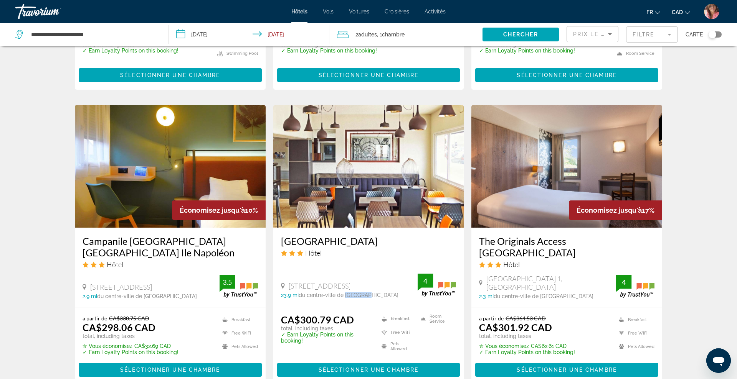
copy span "Mulhouse"
click at [108, 34] on input "**********" at bounding box center [93, 35] width 126 height 12
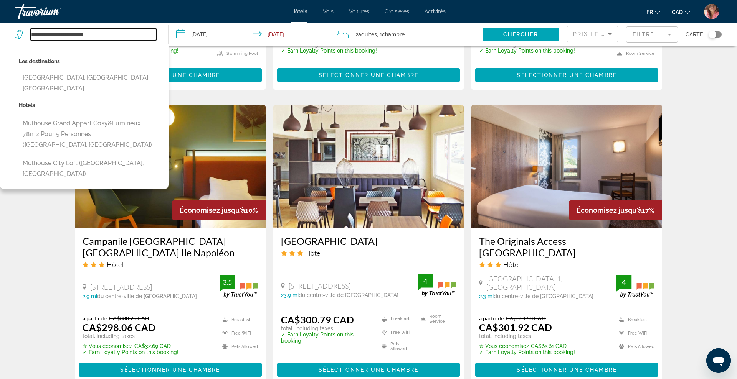
click at [108, 34] on input "**********" at bounding box center [93, 35] width 126 height 12
paste input "Search widget"
click at [108, 34] on input "*****" at bounding box center [93, 35] width 126 height 12
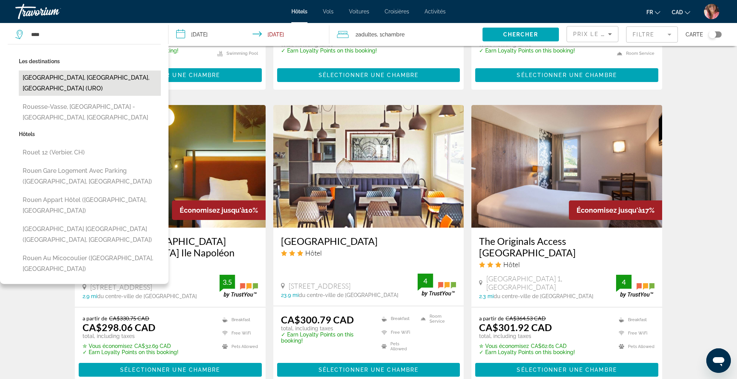
click at [91, 77] on button "Rouen, Seine-Maritime, France (URO)" at bounding box center [90, 83] width 142 height 25
type input "**********"
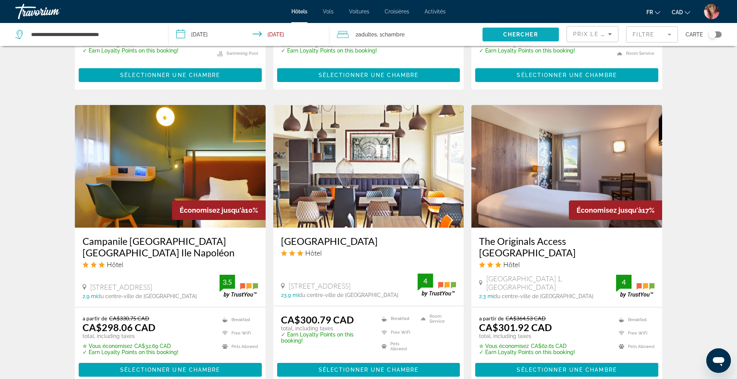
click at [496, 28] on span "Search widget" at bounding box center [520, 34] width 76 height 18
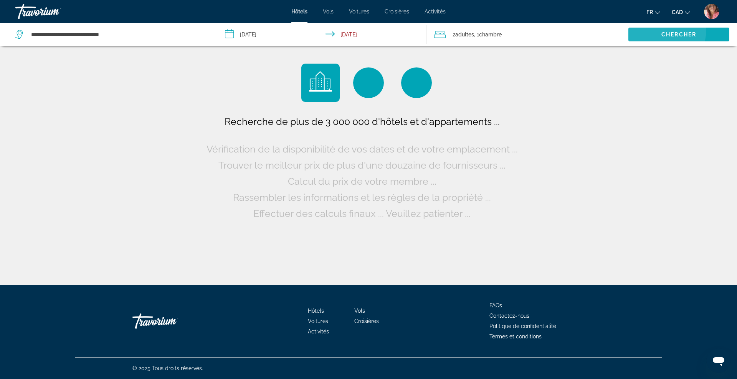
scroll to position [0, 0]
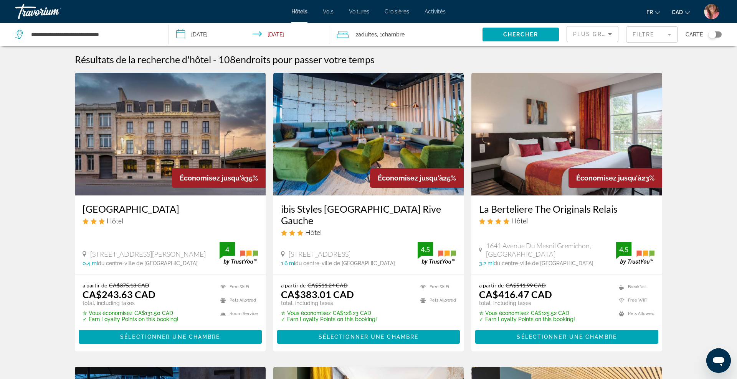
click at [224, 148] on img "Main content" at bounding box center [170, 134] width 191 height 123
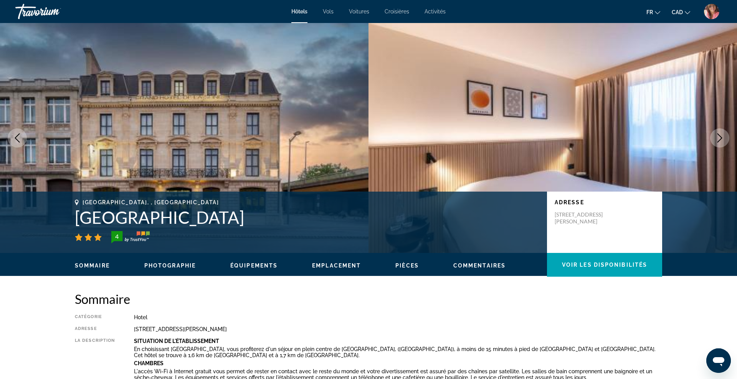
click at [714, 136] on button "Next image" at bounding box center [719, 138] width 19 height 19
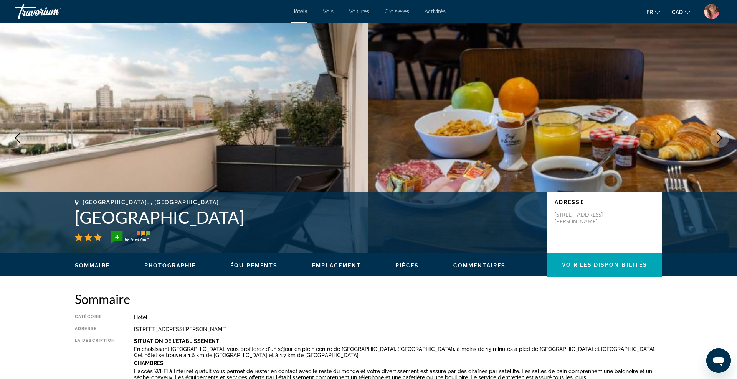
click at [714, 136] on button "Next image" at bounding box center [719, 138] width 19 height 19
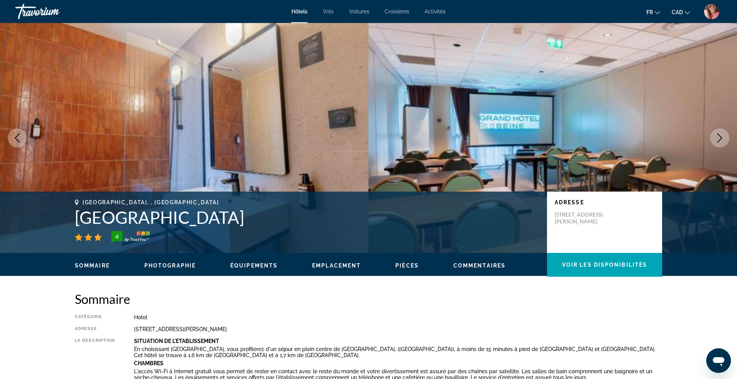
click at [714, 136] on button "Next image" at bounding box center [719, 138] width 19 height 19
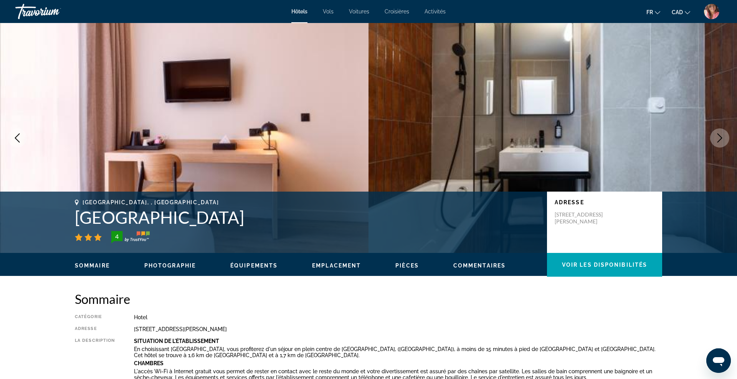
click at [714, 136] on button "Next image" at bounding box center [719, 138] width 19 height 19
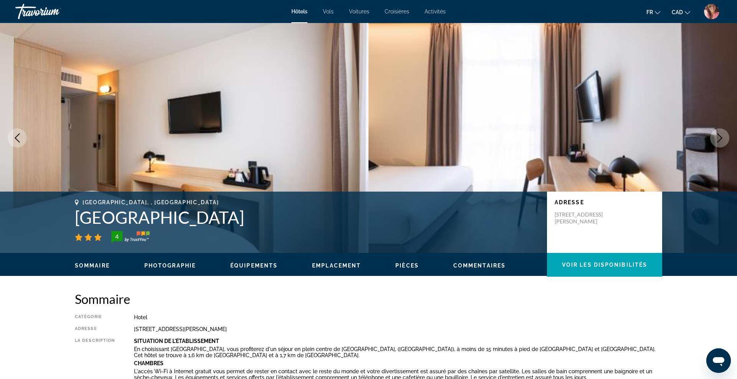
click at [714, 136] on button "Next image" at bounding box center [719, 138] width 19 height 19
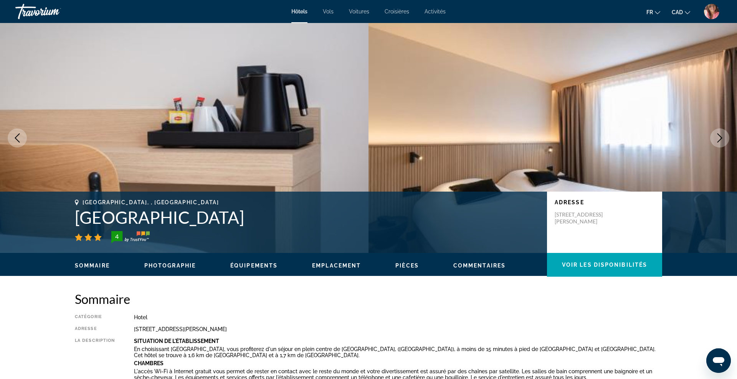
click at [714, 136] on button "Next image" at bounding box center [719, 138] width 19 height 19
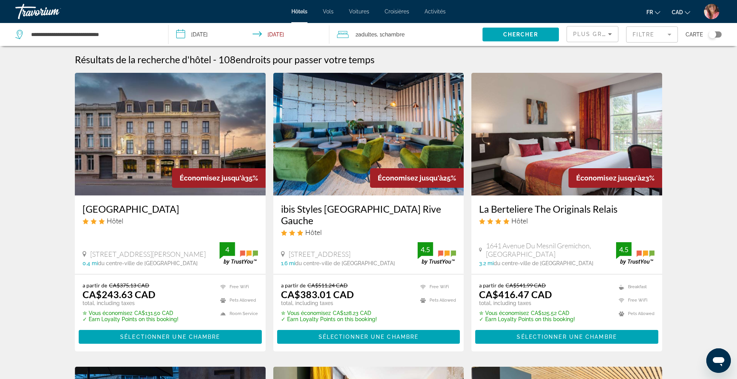
click at [611, 36] on icon "Sort by" at bounding box center [609, 34] width 9 height 9
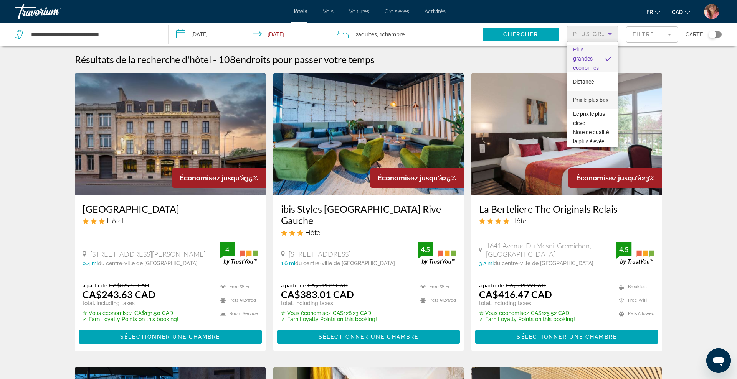
click at [590, 101] on span "Prix le plus bas" at bounding box center [590, 100] width 35 height 6
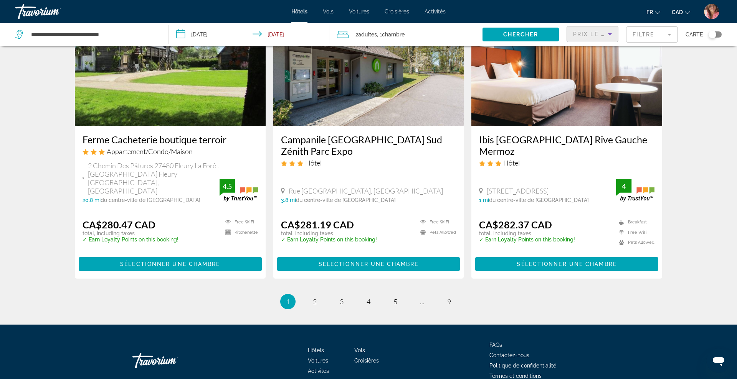
scroll to position [949, 0]
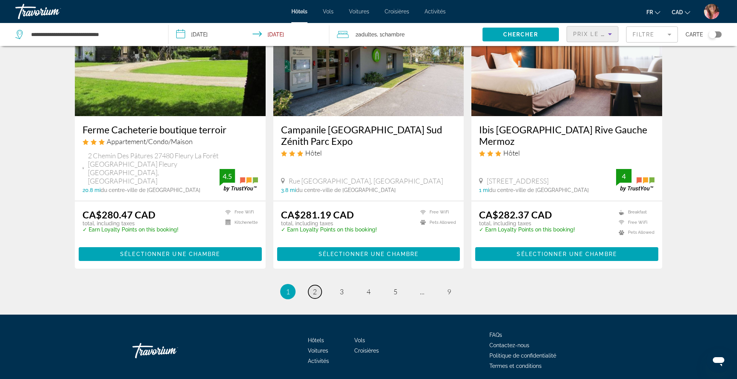
click at [313, 288] on span "2" at bounding box center [315, 292] width 4 height 8
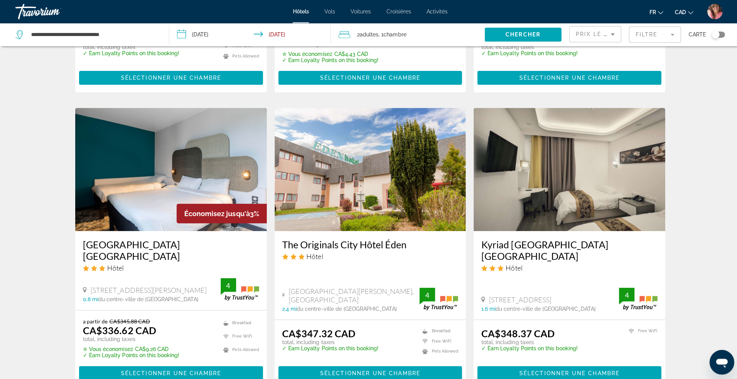
scroll to position [838, 0]
